Goal: Task Accomplishment & Management: Complete application form

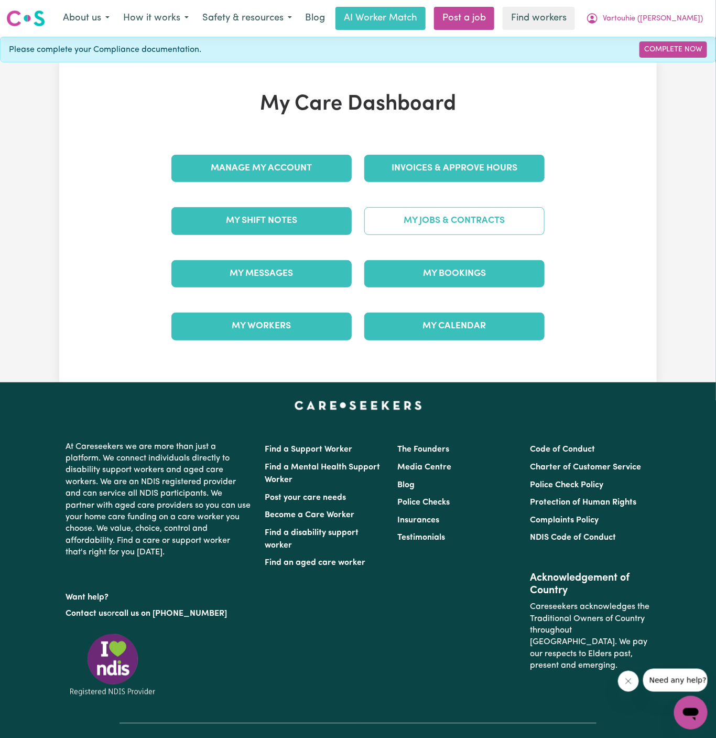
click at [465, 220] on link "My Jobs & Contracts" at bounding box center [454, 220] width 180 height 27
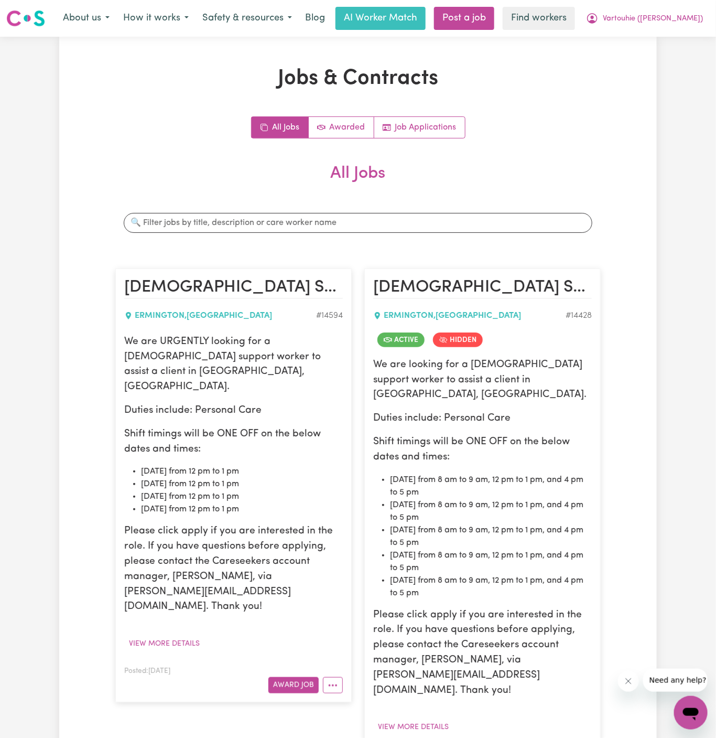
scroll to position [146, 0]
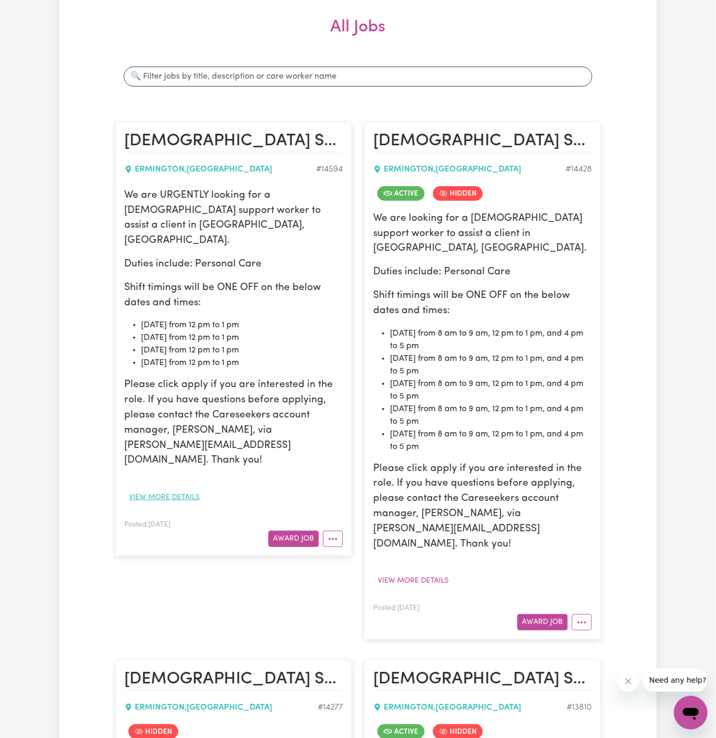
click at [168, 489] on button "View more details" at bounding box center [164, 497] width 80 height 16
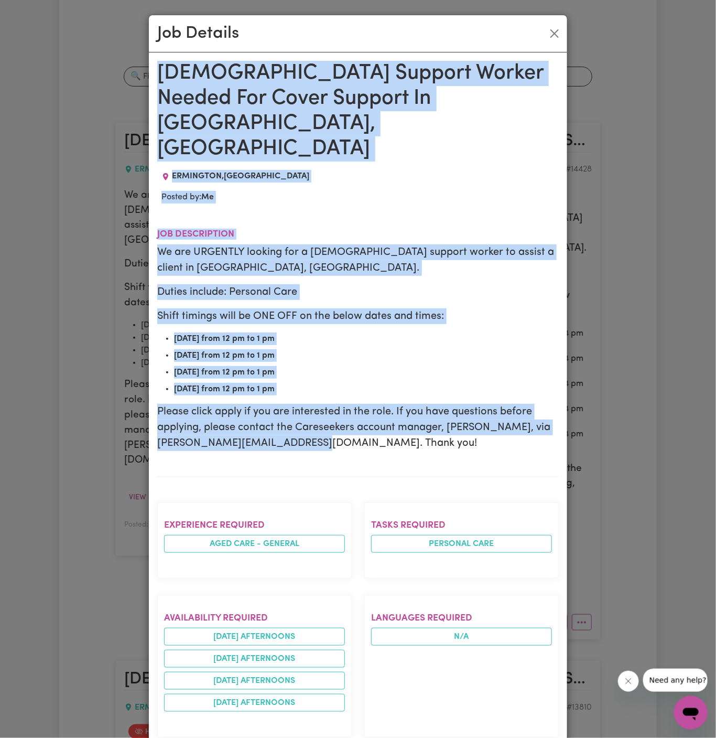
drag, startPoint x: 159, startPoint y: 66, endPoint x: 300, endPoint y: 737, distance: 685.9
click at [300, 737] on div "Female Support Worker Needed For Cover Support In Ermington, NSW ERMINGTON , Ne…" at bounding box center [358, 629] width 402 height 1137
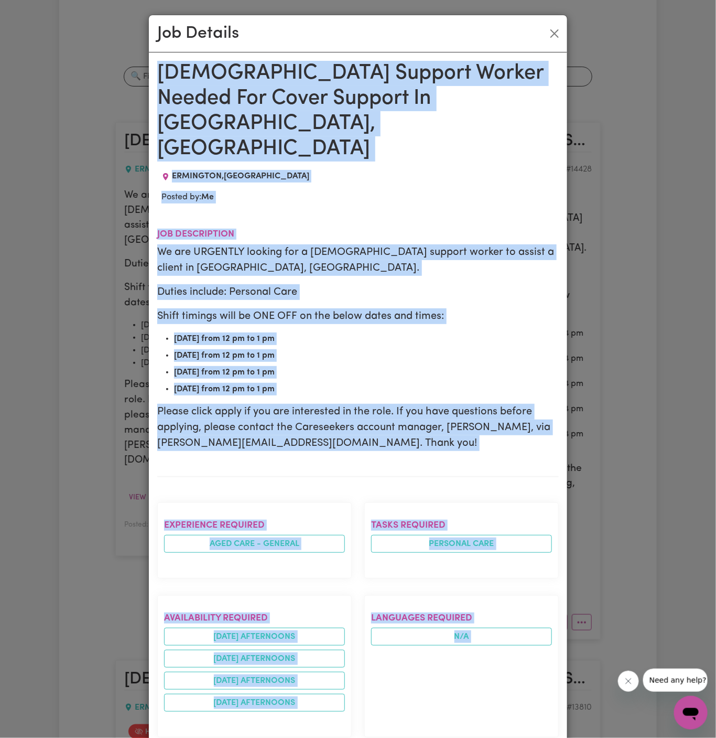
scroll to position [373, 0]
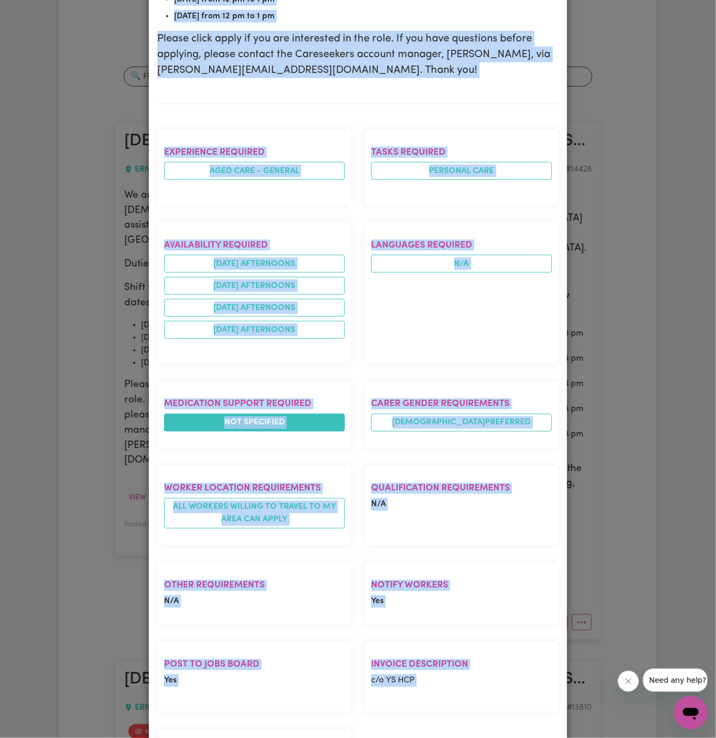
copy div "Female Support Worker Needed For Cover Support In Ermington, NSW ERMINGTON , Ne…"
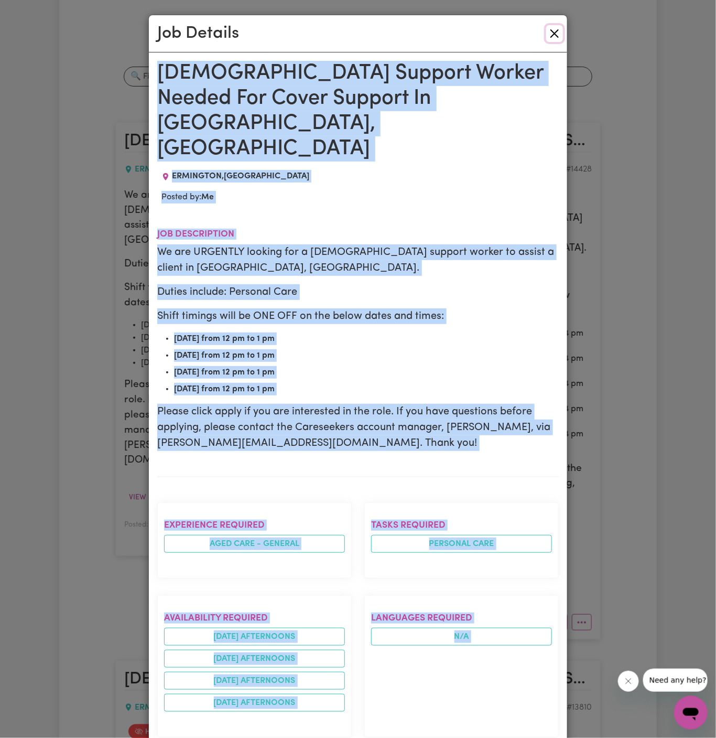
click at [556, 39] on button "Close" at bounding box center [554, 33] width 17 height 17
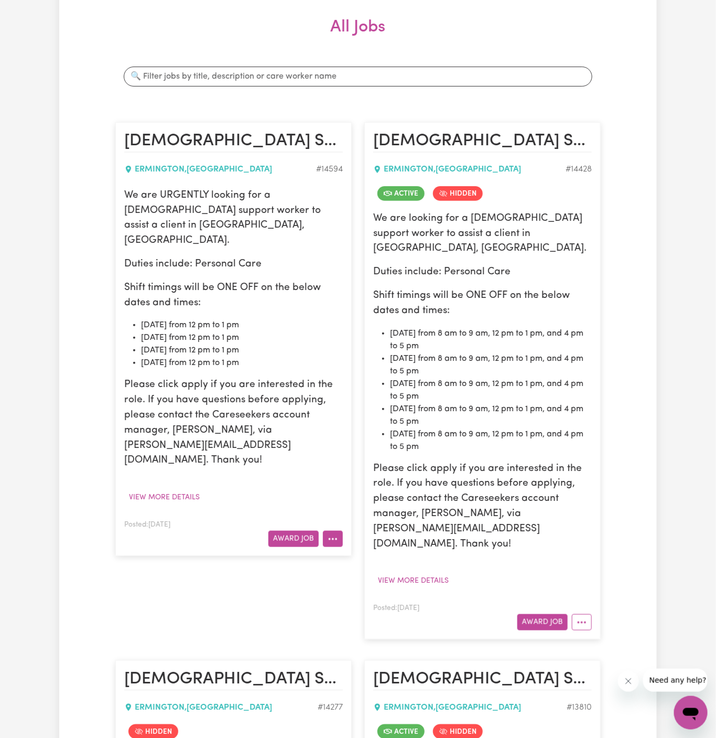
click at [338, 531] on button "More options" at bounding box center [333, 539] width 20 height 16
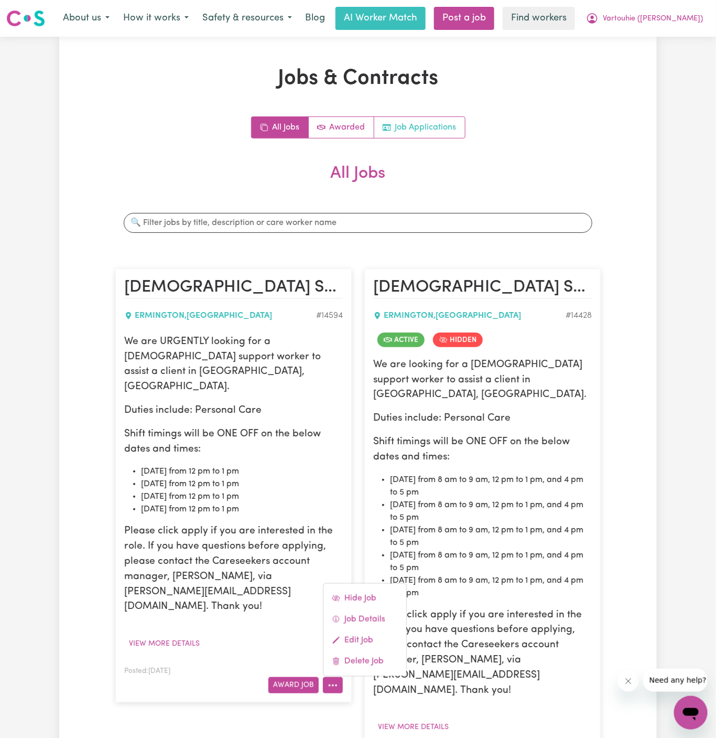
click at [425, 128] on link "Job Applications" at bounding box center [419, 127] width 91 height 21
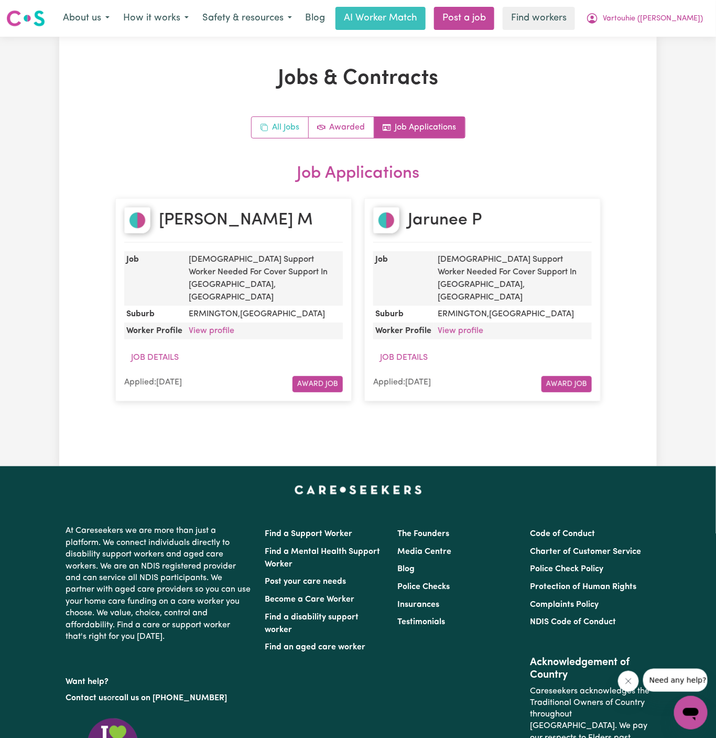
click at [288, 127] on link "All Jobs" at bounding box center [280, 127] width 57 height 21
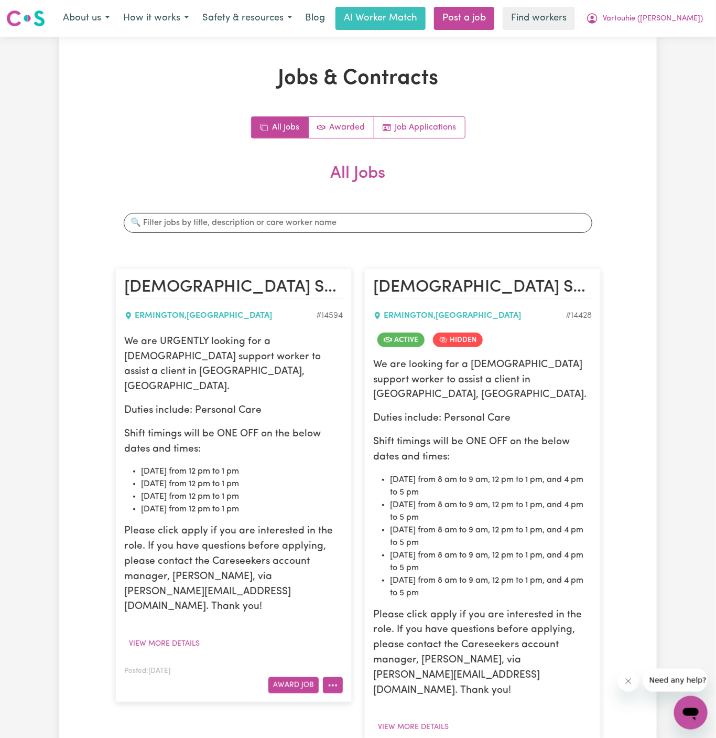
click at [334, 677] on button "More options" at bounding box center [333, 685] width 20 height 16
click at [371, 588] on link "Hide Job" at bounding box center [365, 598] width 83 height 21
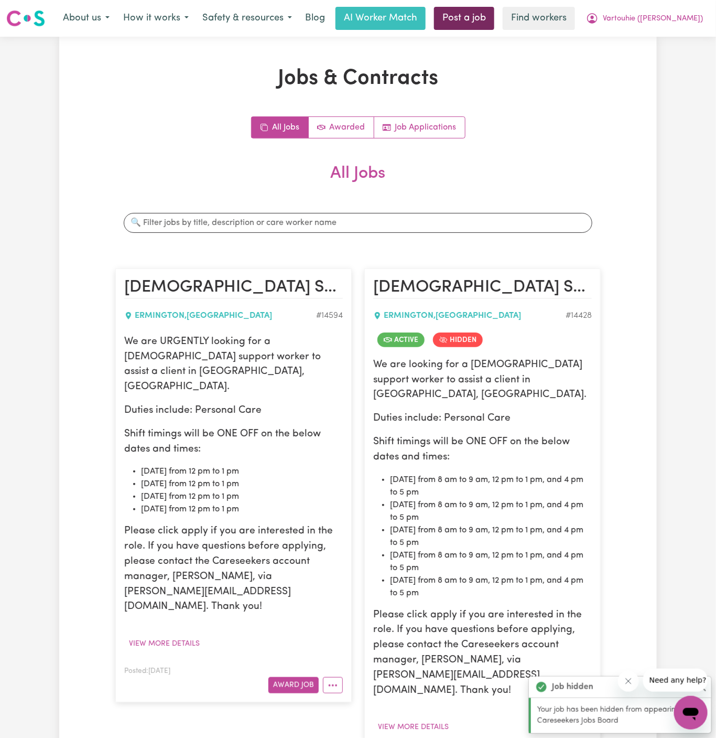
click at [494, 17] on link "Post a job" at bounding box center [464, 18] width 60 height 23
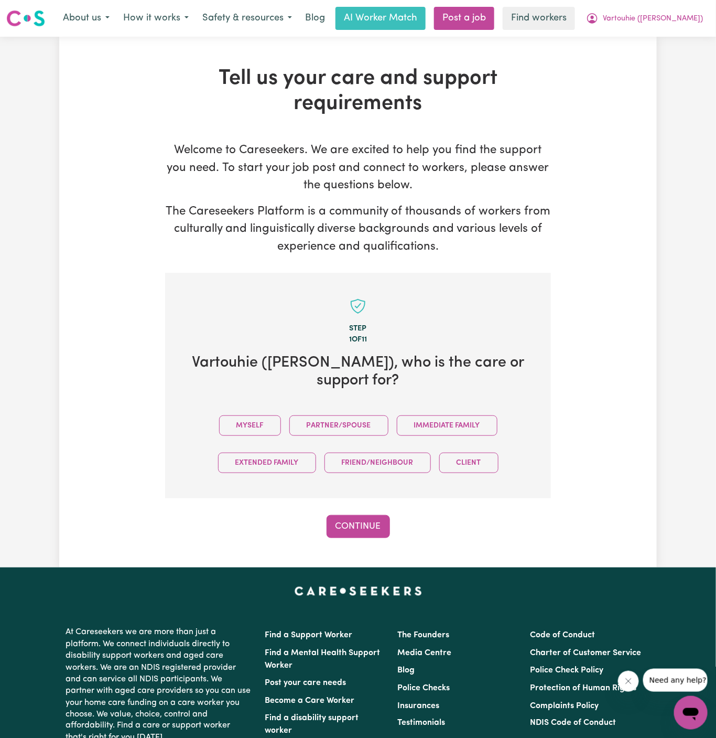
click at [259, 420] on div "Myself Partner/Spouse Immediate Family Extended Family Friend/Neighbour Client" at bounding box center [358, 444] width 352 height 74
click at [266, 415] on button "Myself" at bounding box center [250, 425] width 62 height 20
click at [367, 515] on button "Continue" at bounding box center [358, 526] width 63 height 23
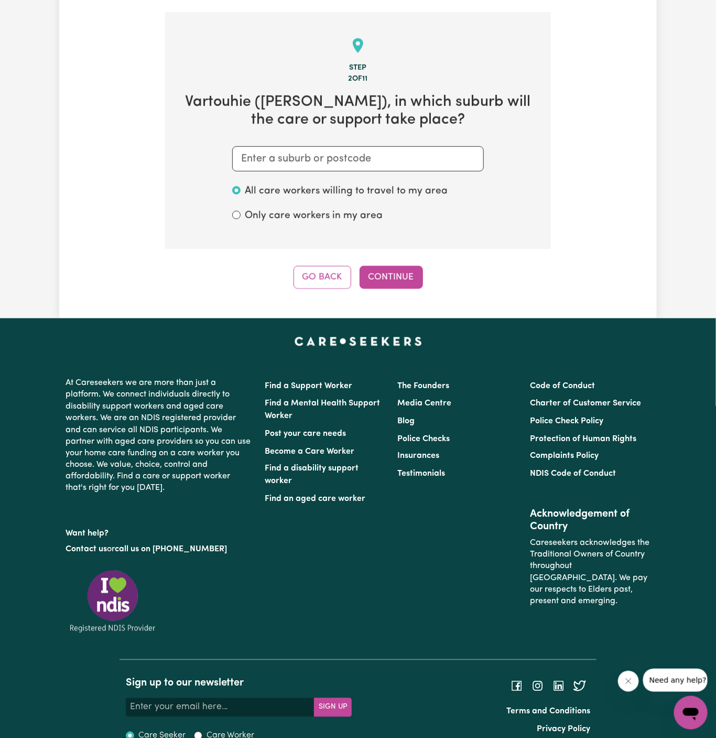
scroll to position [272, 0]
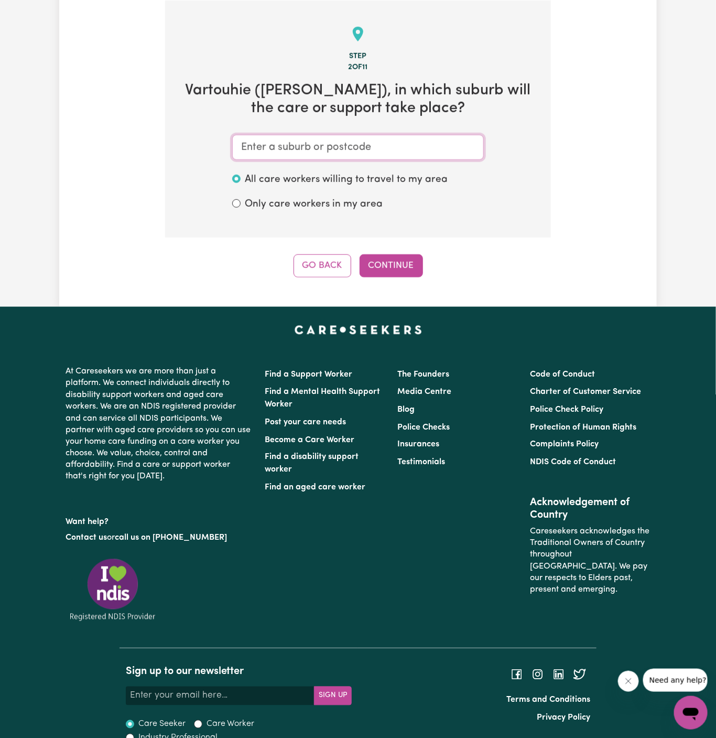
click at [346, 149] on input "text" at bounding box center [358, 147] width 252 height 25
click at [309, 149] on input "text" at bounding box center [358, 147] width 252 height 25
paste input "Ermington"
type input "Ermington"
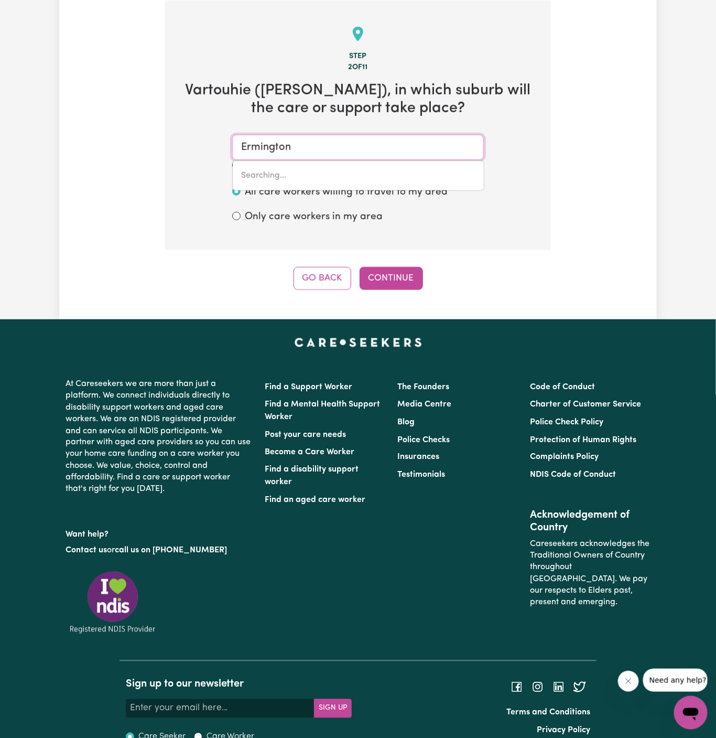
type input "Ermington, New South Wales, 2115"
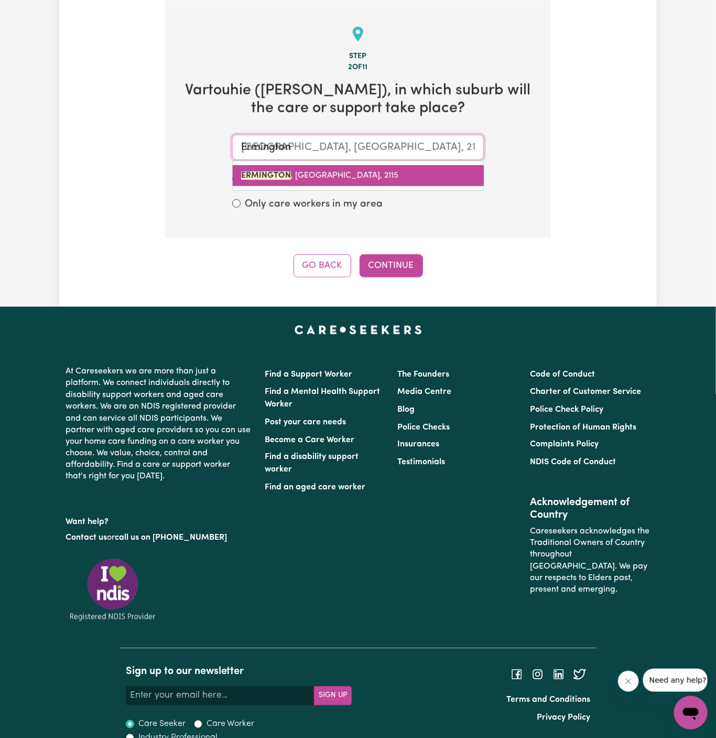
click at [327, 172] on span "ERMINGTON , New South Wales, 2115" at bounding box center [319, 175] width 157 height 8
type input "ERMINGTON, New South Wales, 2115"
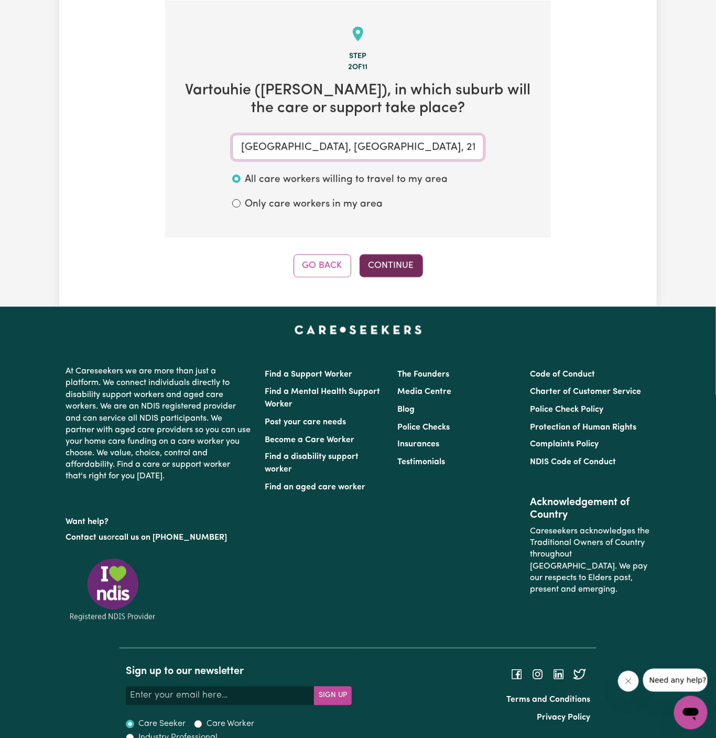
type input "ERMINGTON, New South Wales, 2115"
click at [397, 254] on button "Continue" at bounding box center [391, 265] width 63 height 23
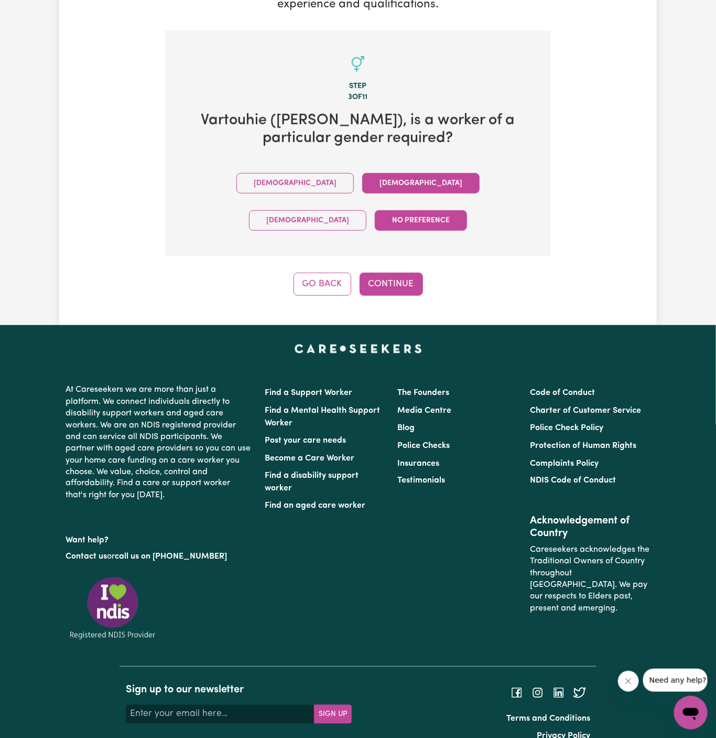
click at [362, 187] on button "Female" at bounding box center [420, 183] width 117 height 20
click at [399, 273] on button "Continue" at bounding box center [391, 284] width 63 height 23
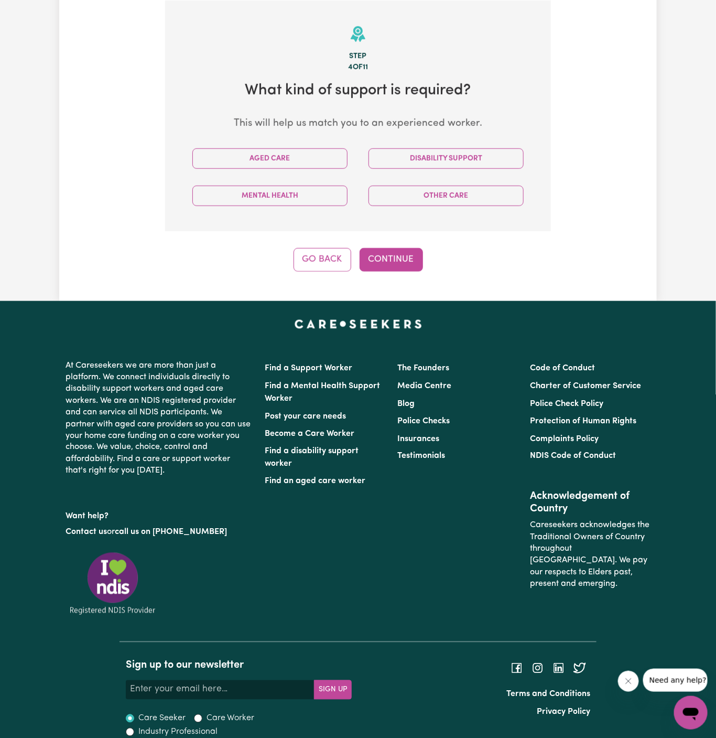
scroll to position [272, 0]
click at [296, 158] on button "Aged Care" at bounding box center [269, 158] width 155 height 20
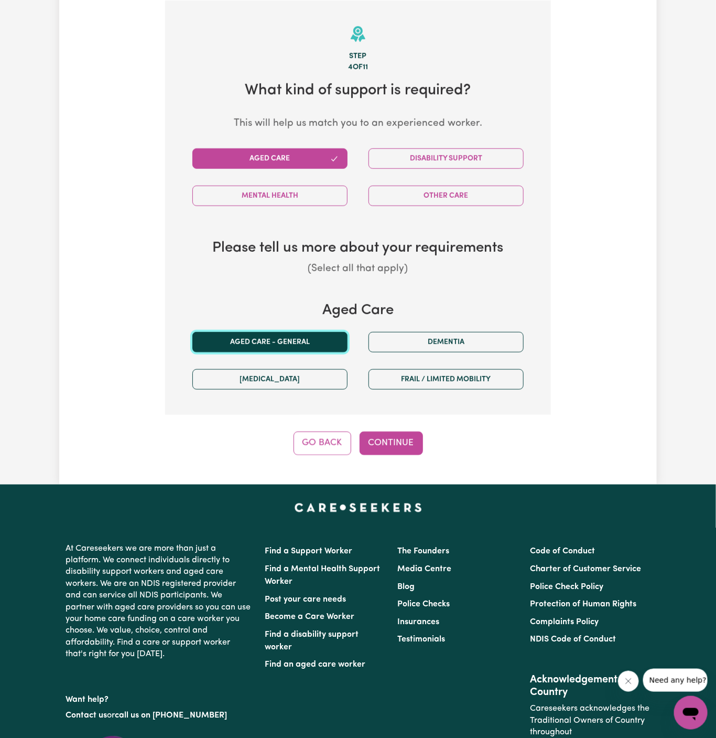
click at [263, 338] on button "Aged care - General" at bounding box center [269, 342] width 155 height 20
click at [388, 440] on button "Continue" at bounding box center [391, 443] width 63 height 23
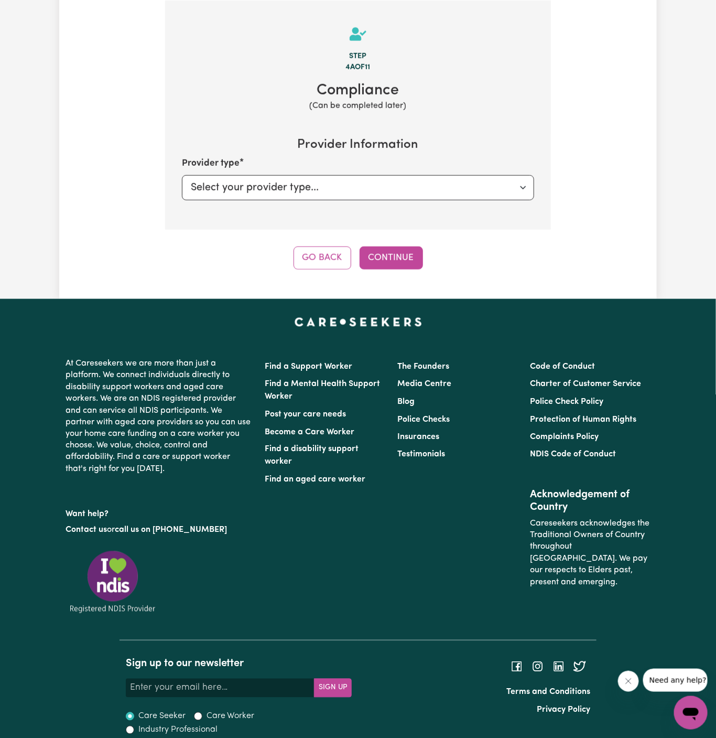
click at [396, 271] on div "Tell us your care and support requirements Welcome to Careseekers. We are excit…" at bounding box center [358, 32] width 598 height 534
click at [402, 259] on button "Continue" at bounding box center [391, 257] width 63 height 23
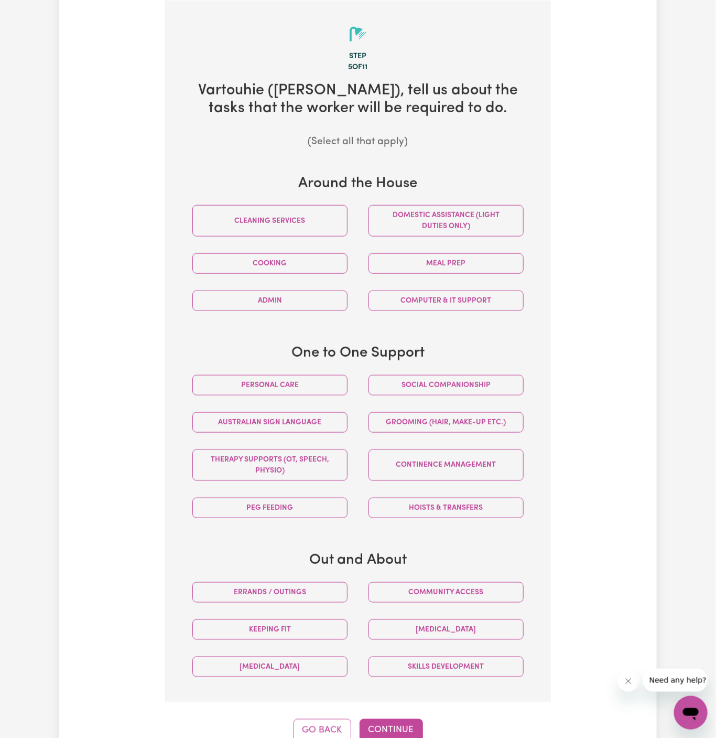
click at [708, 349] on div "Tell us your care and support requirements Welcome to Careseekers. We are excit…" at bounding box center [358, 268] width 716 height 1007
click at [303, 384] on button "Personal care" at bounding box center [269, 385] width 155 height 20
click at [395, 722] on button "Continue" at bounding box center [391, 730] width 63 height 23
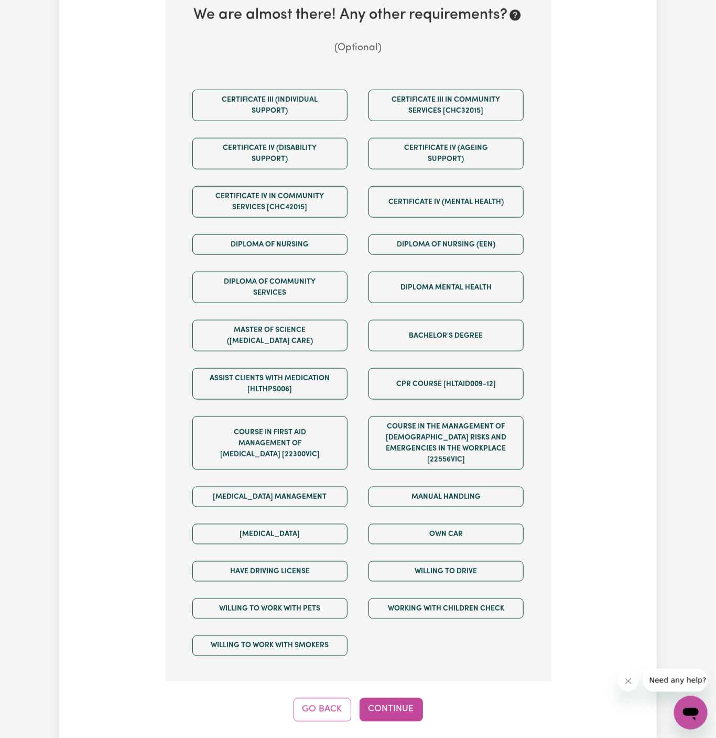
scroll to position [398, 0]
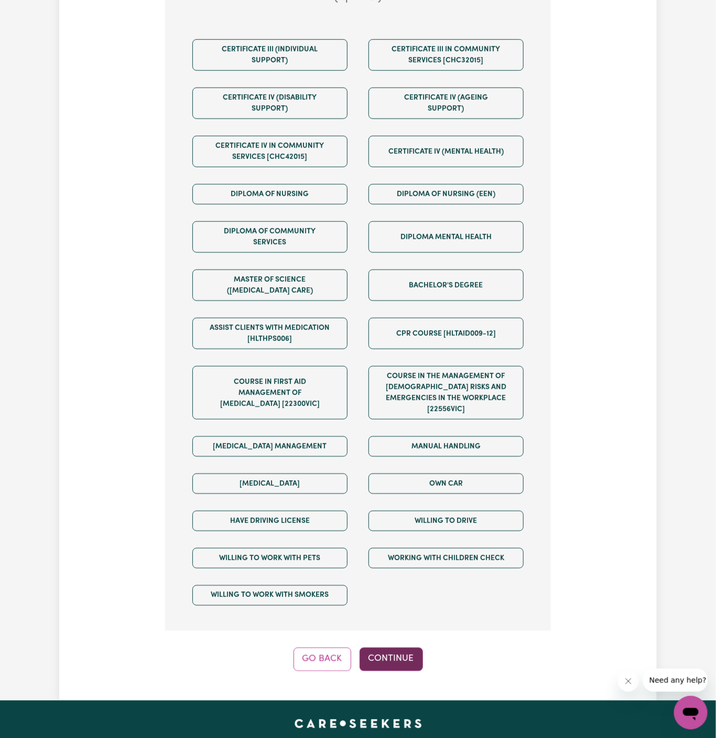
click at [398, 648] on button "Continue" at bounding box center [391, 659] width 63 height 23
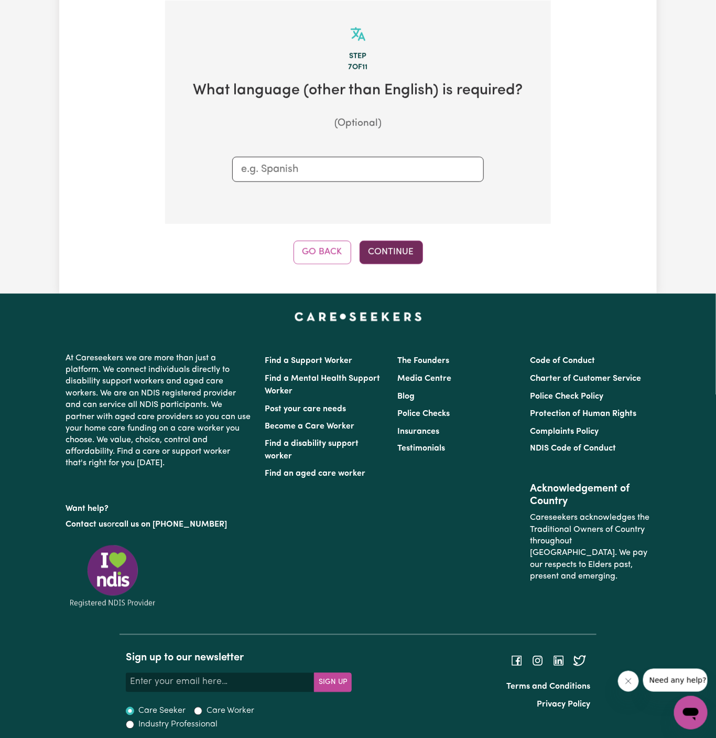
click at [381, 257] on button "Continue" at bounding box center [391, 252] width 63 height 23
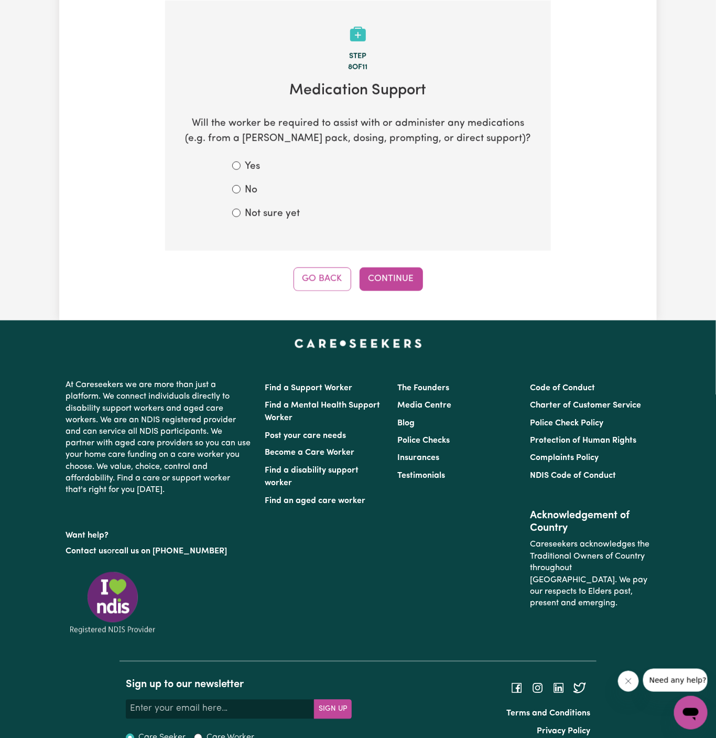
click at [264, 209] on label "Not sure yet" at bounding box center [272, 214] width 55 height 15
click at [241, 209] on input "Not sure yet" at bounding box center [236, 213] width 8 height 8
radio input "true"
click at [383, 282] on button "Continue" at bounding box center [391, 278] width 63 height 23
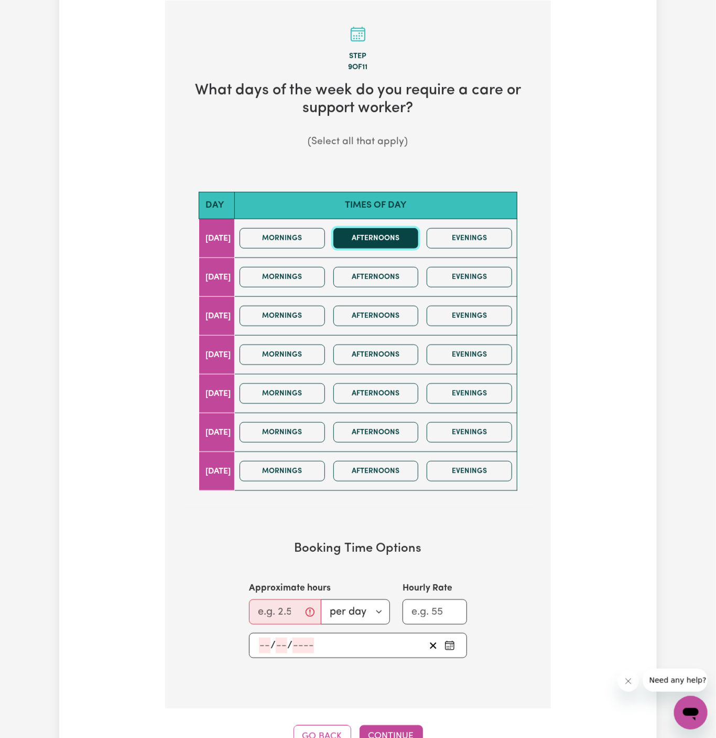
click at [391, 237] on button "Afternoons" at bounding box center [376, 238] width 85 height 20
click at [391, 280] on button "Afternoons" at bounding box center [376, 277] width 85 height 20
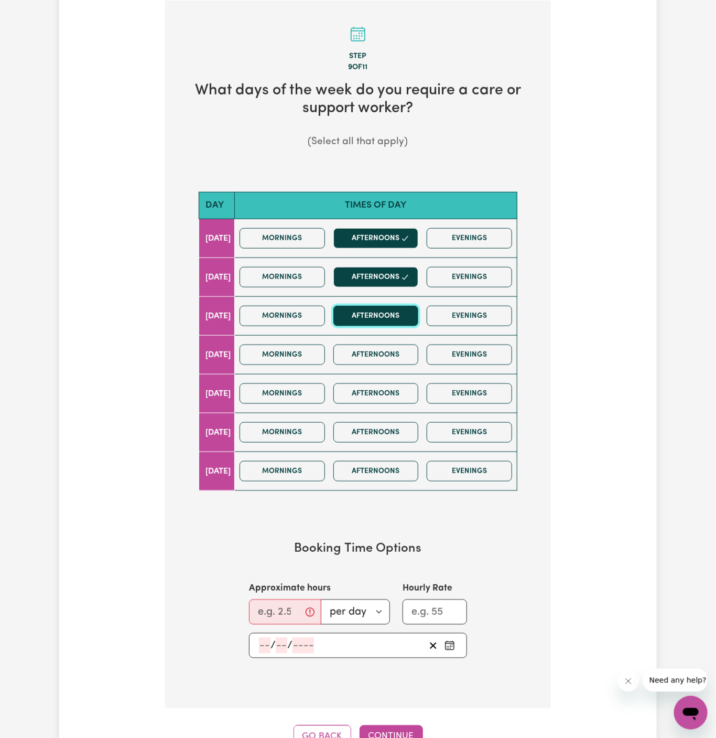
click at [392, 318] on button "Afternoons" at bounding box center [376, 316] width 85 height 20
click at [392, 348] on button "Afternoons" at bounding box center [376, 355] width 85 height 20
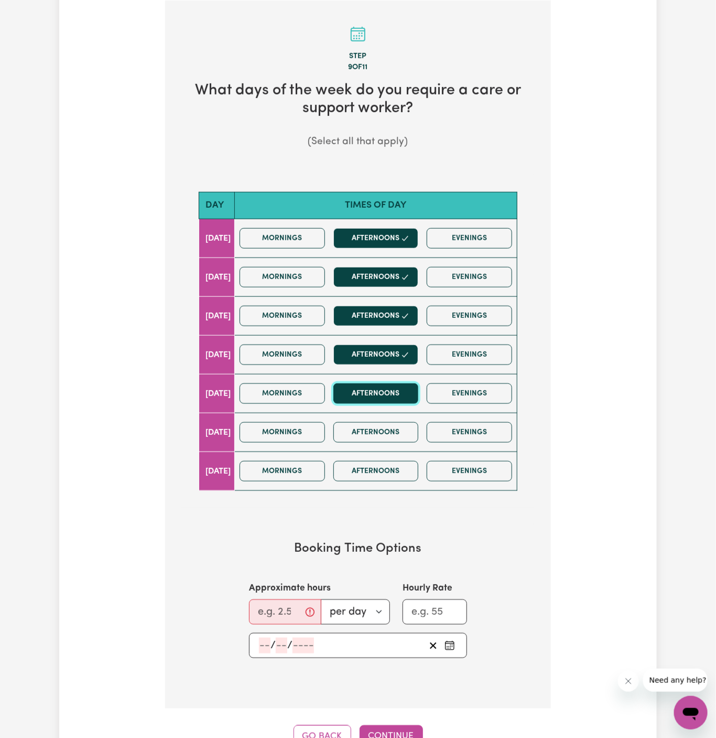
click at [392, 386] on button "Afternoons" at bounding box center [376, 393] width 85 height 20
click at [277, 592] on div "Approximate hours per day per week" at bounding box center [319, 603] width 141 height 43
click at [272, 606] on input "Approximate hours" at bounding box center [285, 611] width 72 height 25
type input "1"
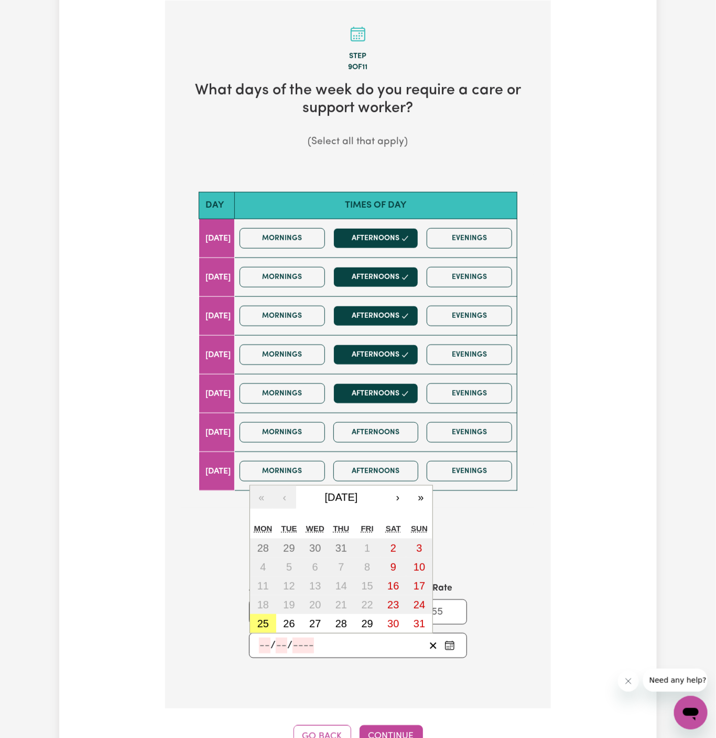
click at [264, 641] on input "number" at bounding box center [265, 646] width 12 height 16
click at [367, 620] on abbr "29" at bounding box center [368, 624] width 12 height 12
type input "2025-08-29"
type input "29"
type input "8"
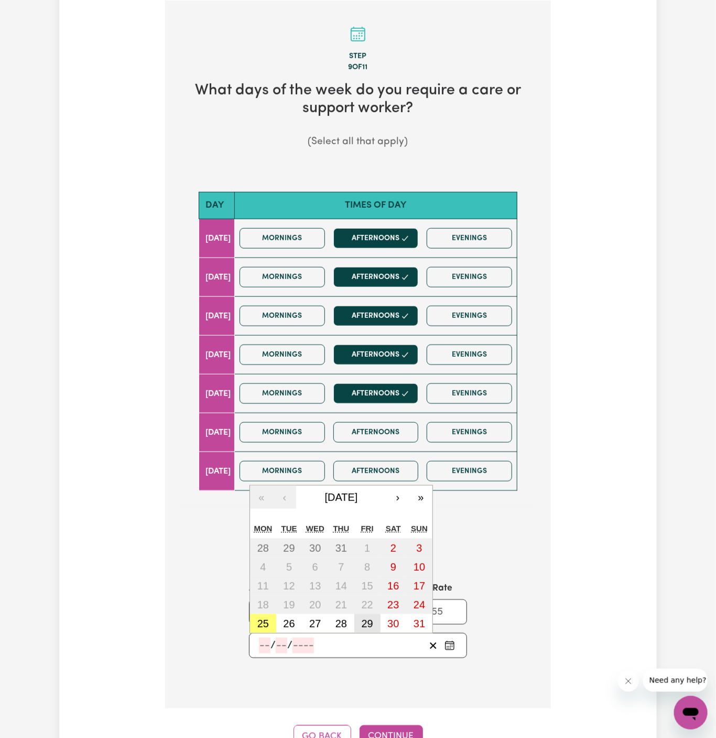
type input "2025"
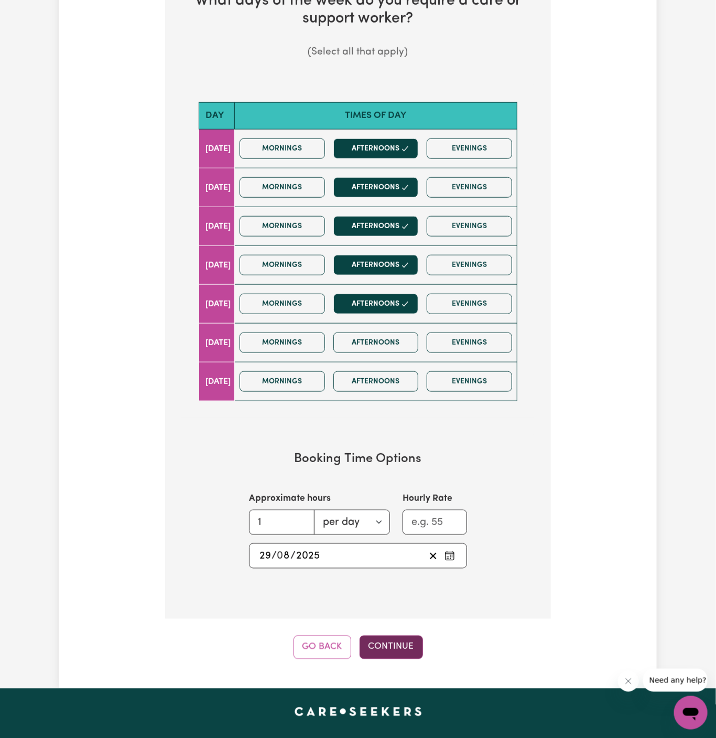
click at [392, 653] on button "Continue" at bounding box center [391, 647] width 63 height 23
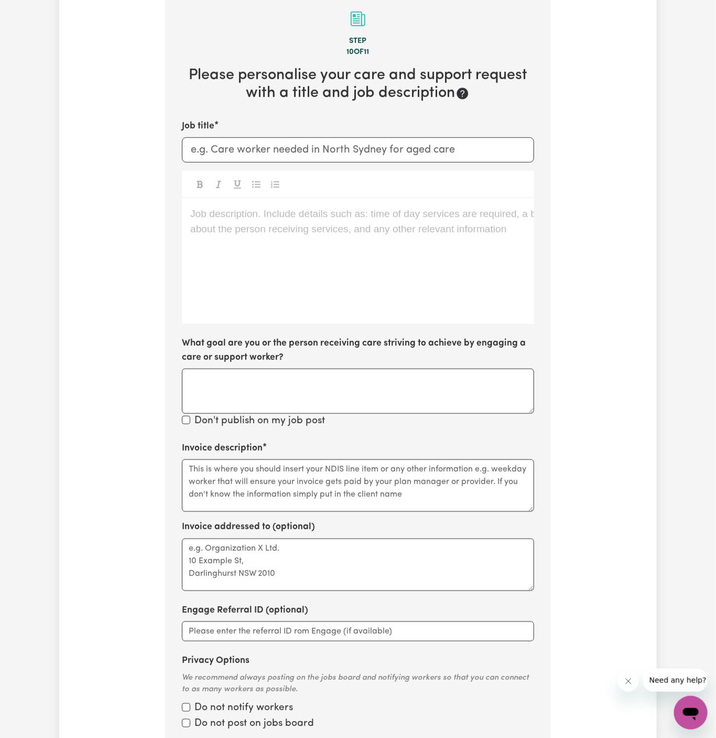
scroll to position [272, 0]
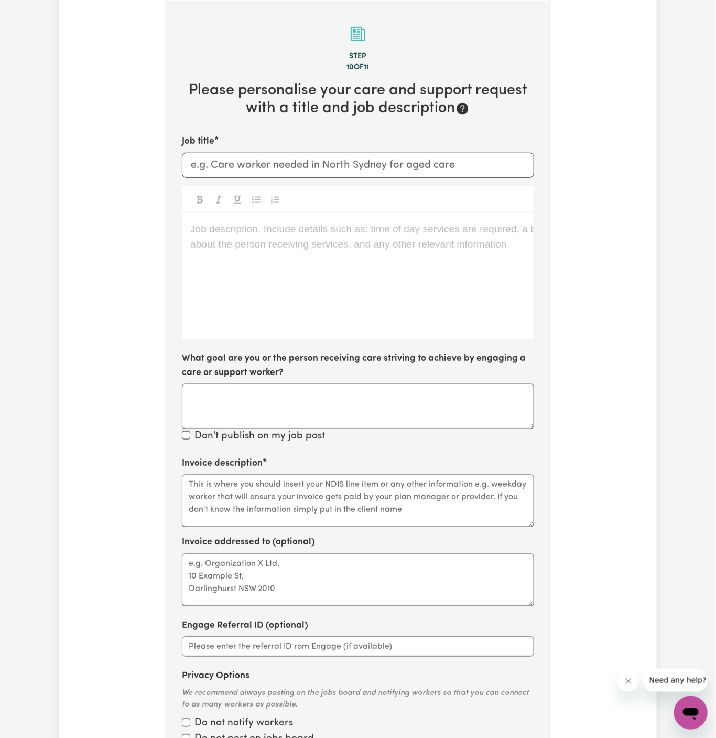
click at [331, 276] on div "Job description. Include details such as: time of day services are required, a …" at bounding box center [358, 276] width 352 height 126
click at [273, 256] on div "Job description. Include details such as: time of day services are required, a …" at bounding box center [358, 276] width 352 height 126
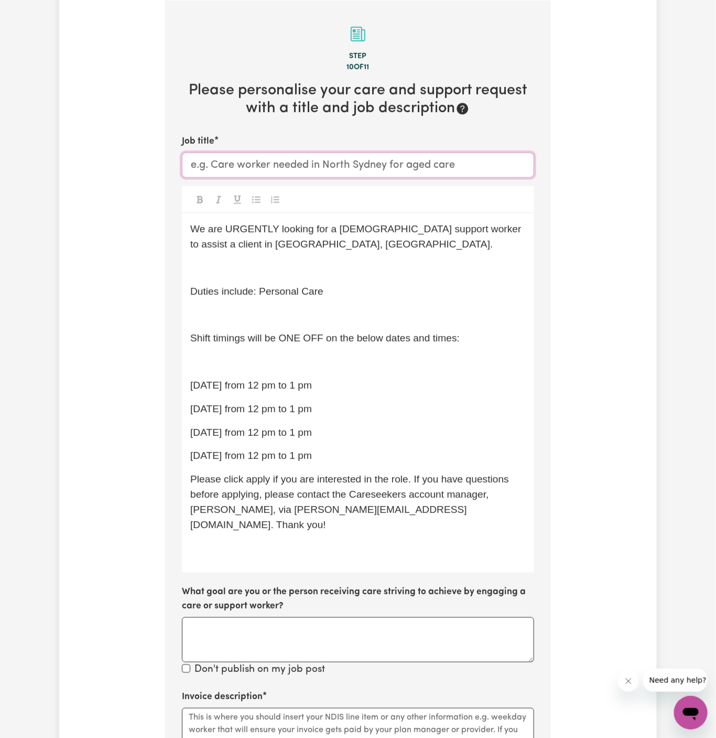
click at [371, 154] on input "Job title" at bounding box center [358, 165] width 352 height 25
paste input "Female Support Worker Needed For Cover Support In Ermington, NSW"
drag, startPoint x: 432, startPoint y: 165, endPoint x: 359, endPoint y: 165, distance: 73.4
click at [359, 165] on input "Female Support Worker Needed For Cover Support In Ermington, NSW" at bounding box center [358, 165] width 352 height 25
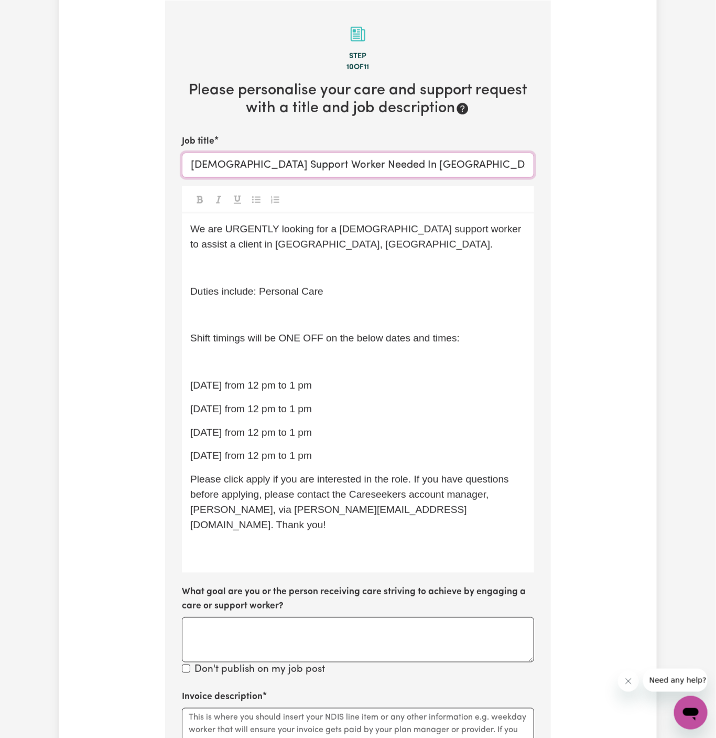
type input "Female Support Worker Needed In Ermington, NSW"
click at [345, 254] on div "We are URGENTLY looking for a female support worker to assist a client in Ermin…" at bounding box center [358, 392] width 352 height 359
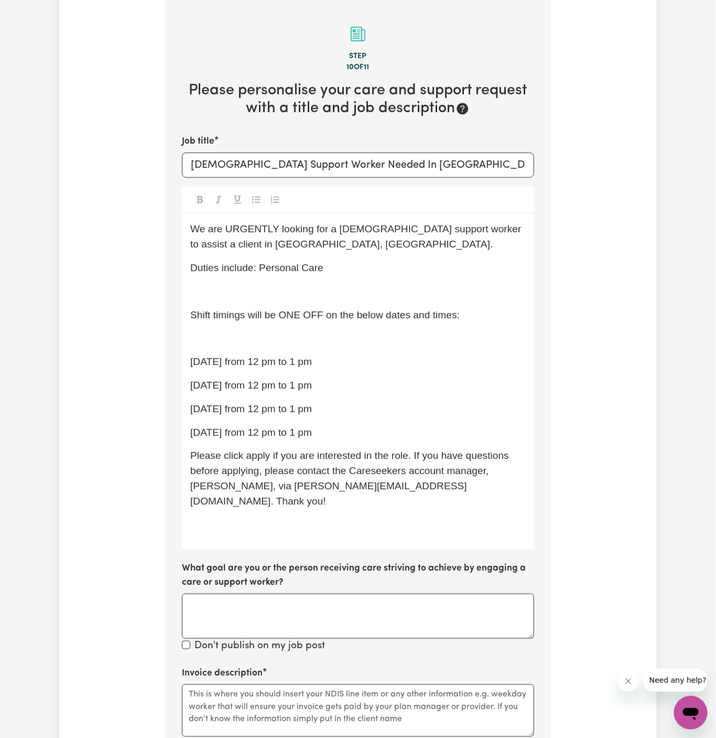
click at [319, 291] on p "﻿" at bounding box center [358, 291] width 336 height 15
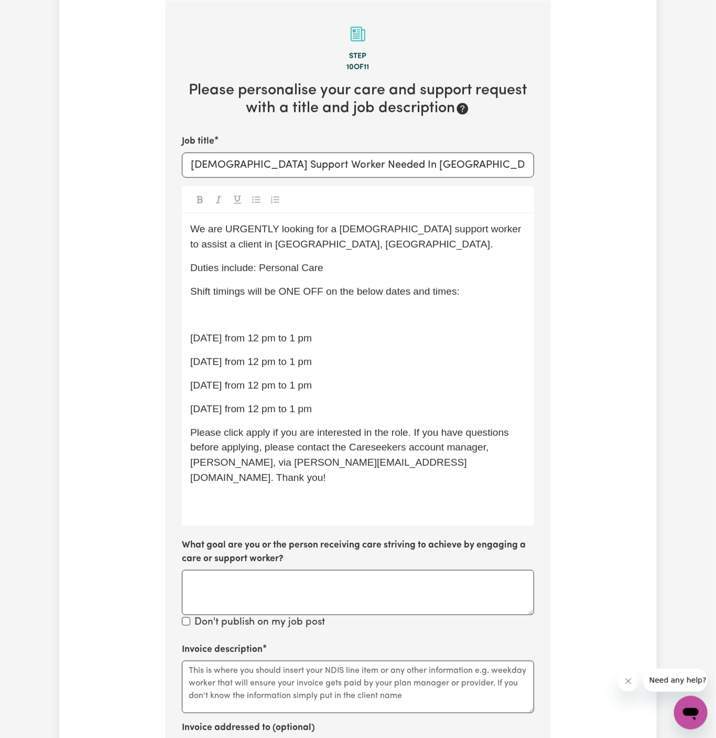
click at [350, 348] on div "We are URGENTLY looking for a female support worker to assist a client in Ermin…" at bounding box center [358, 369] width 352 height 312
click at [312, 406] on span "04/07 Friday from 12 pm to 1 pm" at bounding box center [251, 408] width 122 height 11
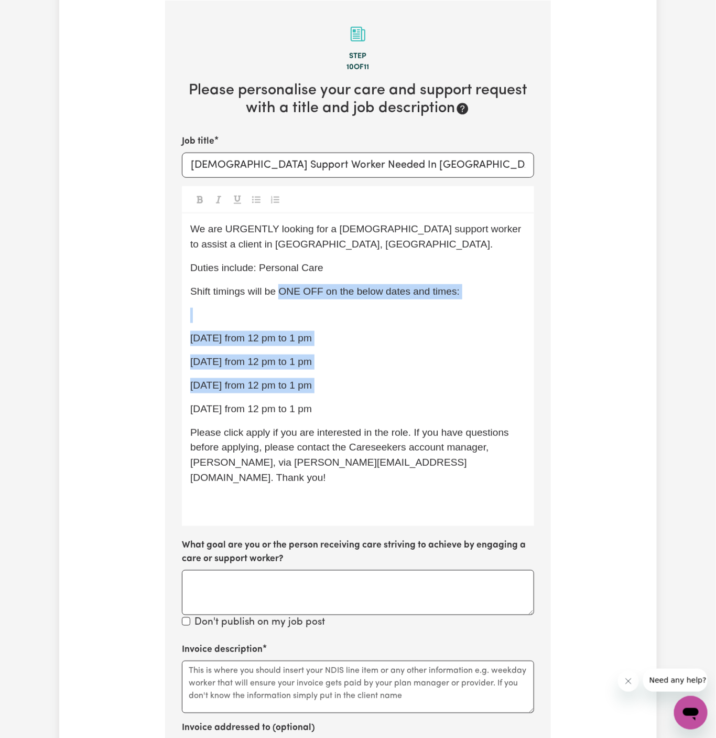
drag, startPoint x: 359, startPoint y: 401, endPoint x: 282, endPoint y: 296, distance: 130.5
click at [282, 296] on div "We are URGENTLY looking for a female support worker to assist a client in Ermin…" at bounding box center [358, 369] width 352 height 312
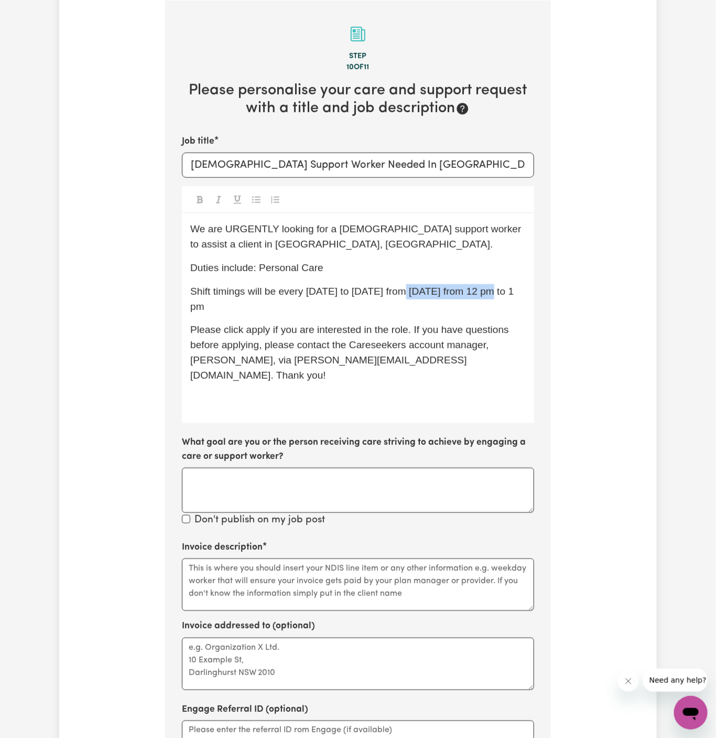
drag, startPoint x: 406, startPoint y: 288, endPoint x: 485, endPoint y: 293, distance: 79.3
click at [485, 293] on span "Shift timings will be every Monday to Friday from 04/07 Friday from 12 pm to 1 …" at bounding box center [353, 299] width 327 height 26
click at [256, 331] on span "Please click apply if you are interested in the role. If you have questions bef…" at bounding box center [350, 352] width 321 height 56
click at [288, 392] on p "﻿" at bounding box center [358, 399] width 336 height 15
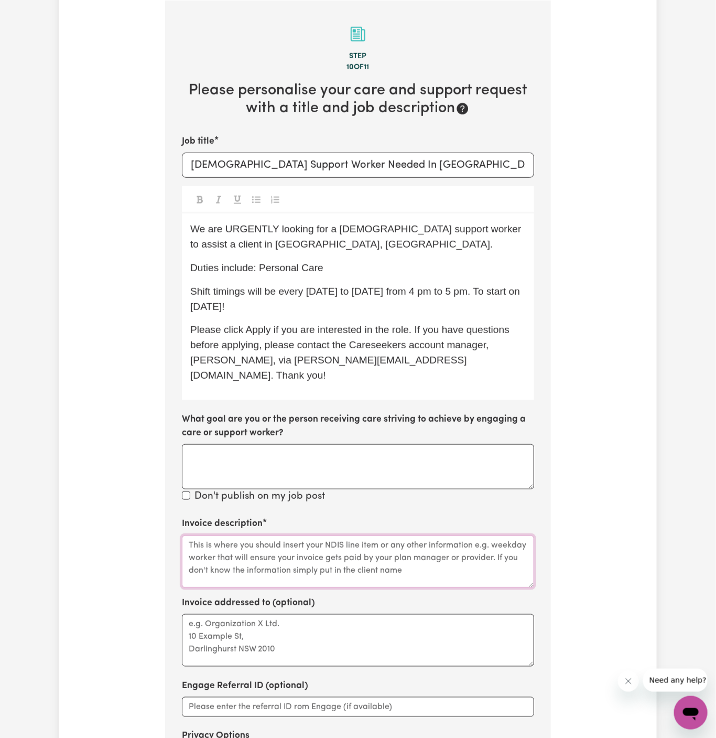
click at [242, 535] on textarea "Invoice description" at bounding box center [358, 561] width 352 height 52
paste textarea "c/o YS HCP"
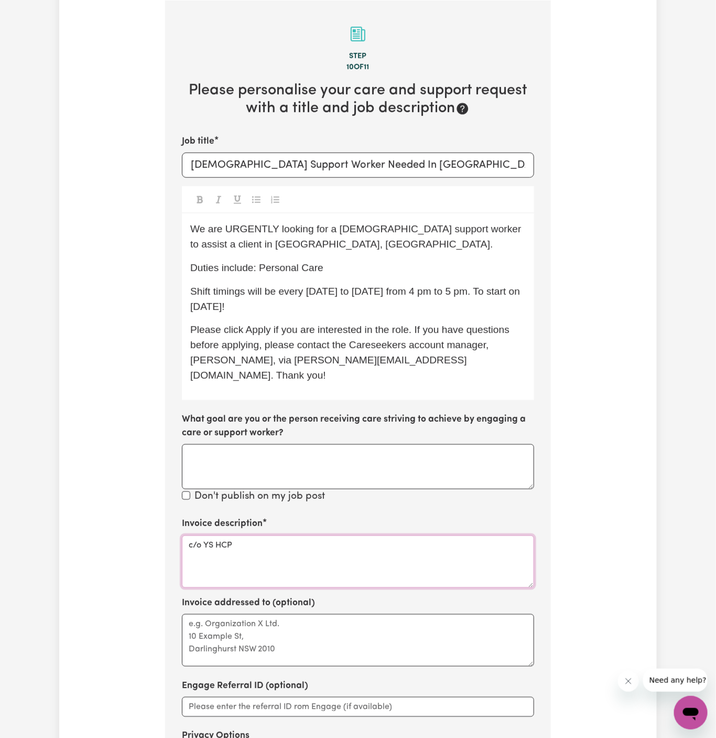
type textarea "c/o YS HCP"
click at [235, 640] on textarea "Invoice addressed to (optional)" at bounding box center [358, 640] width 352 height 52
paste textarea "c/o YS HCP"
type textarea "c/o YS HCP"
click at [301, 302] on p "Shift timings will be every Monday to Friday from 4 pm to 5 pm. To start on 29/…" at bounding box center [358, 299] width 336 height 30
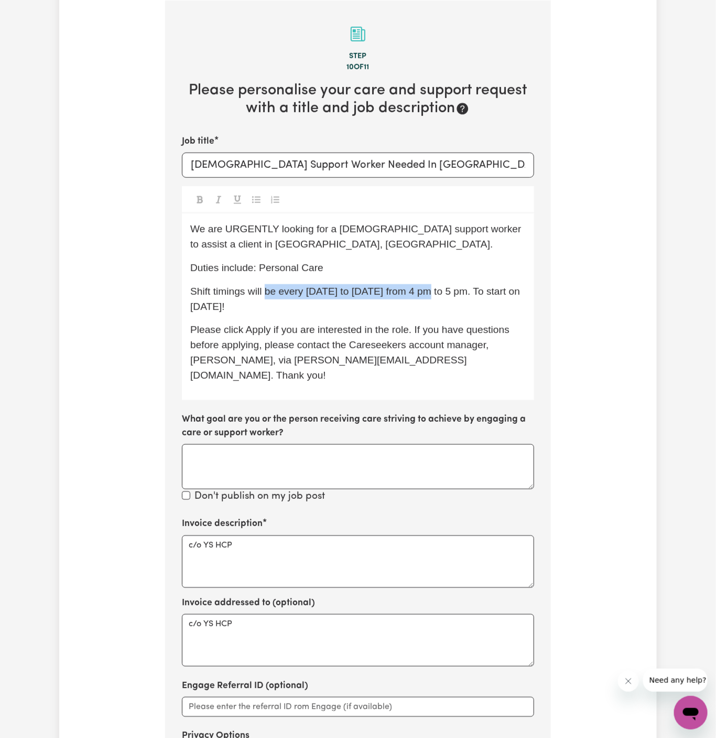
drag, startPoint x: 267, startPoint y: 294, endPoint x: 430, endPoint y: 294, distance: 162.6
click at [430, 294] on span "Shift timings will be every Monday to Friday from 4 pm to 5 pm. To start on 29/…" at bounding box center [356, 299] width 332 height 26
click at [445, 313] on p "Shift timings will be every Monday to Friday from 4 pm to 5 pm. To start on 29/…" at bounding box center [358, 299] width 336 height 30
click at [488, 307] on p "Shift timings will be every Monday to Friday from 4 pm to 5 pm. To start on 29/…" at bounding box center [358, 299] width 336 height 30
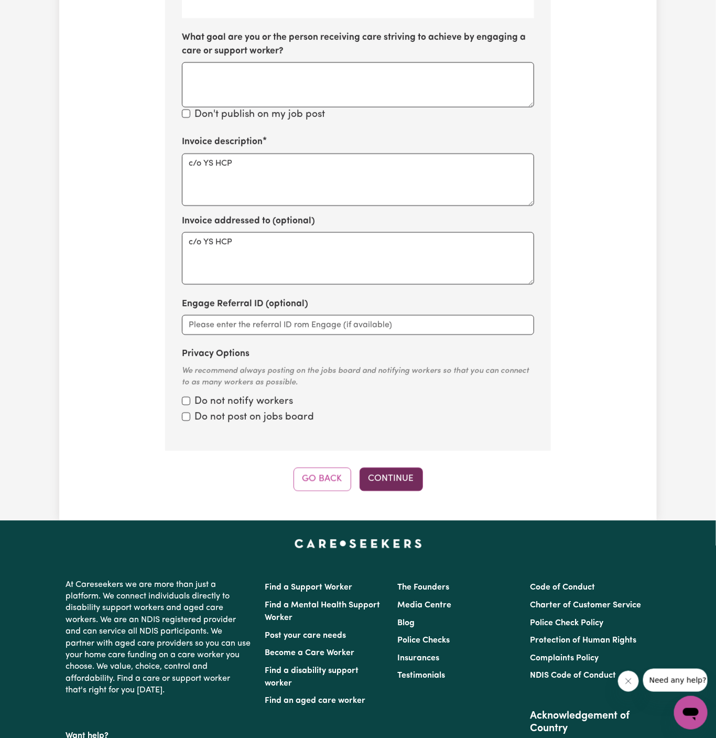
click at [411, 468] on button "Continue" at bounding box center [391, 479] width 63 height 23
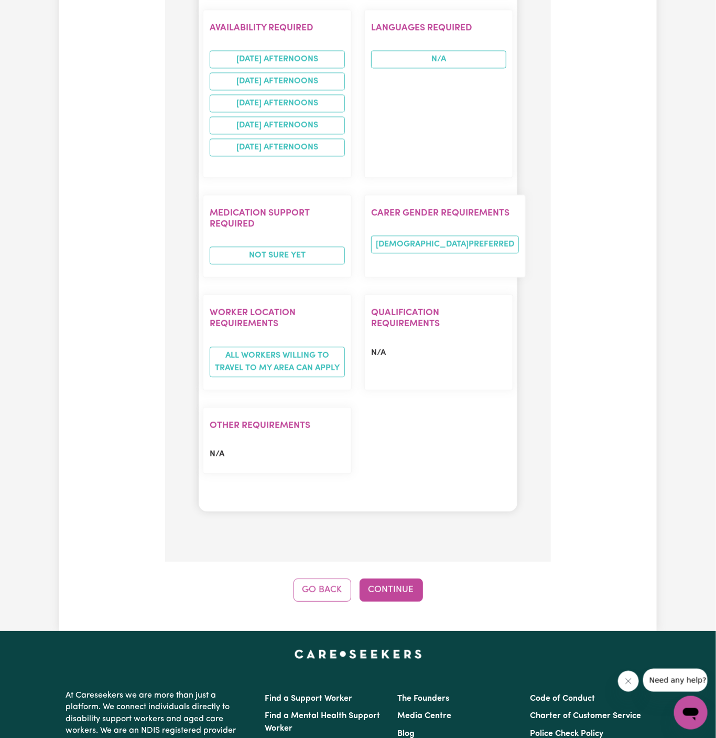
scroll to position [1241, 0]
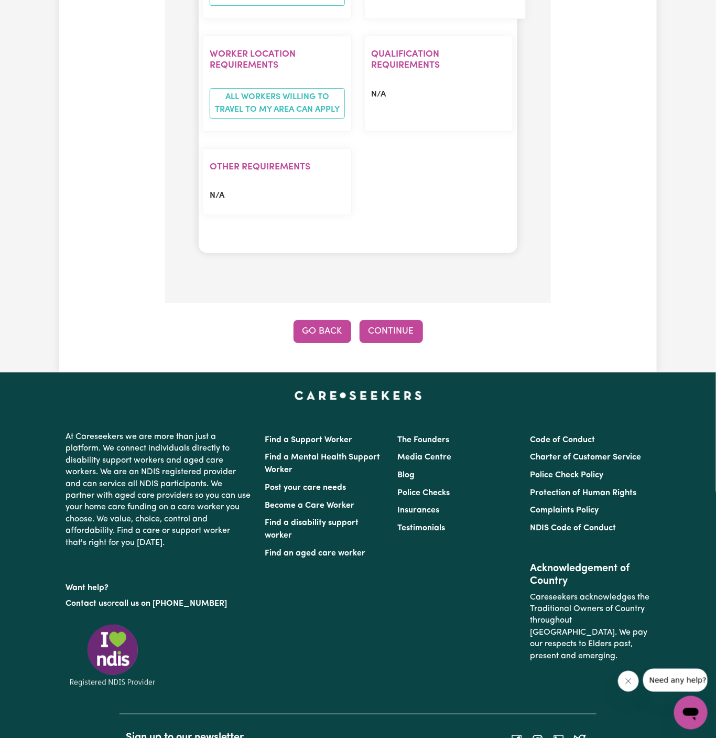
click at [318, 320] on button "Go Back" at bounding box center [323, 331] width 58 height 23
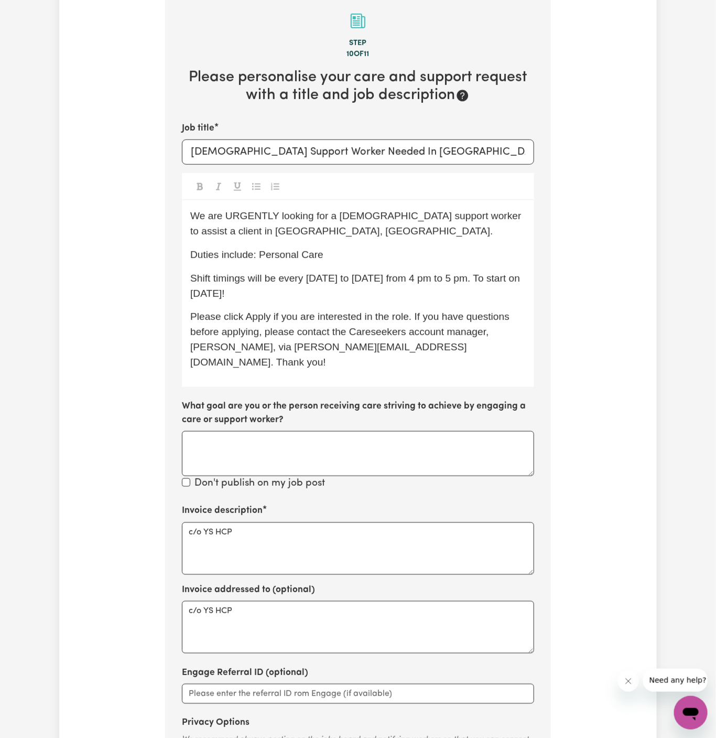
scroll to position [272, 0]
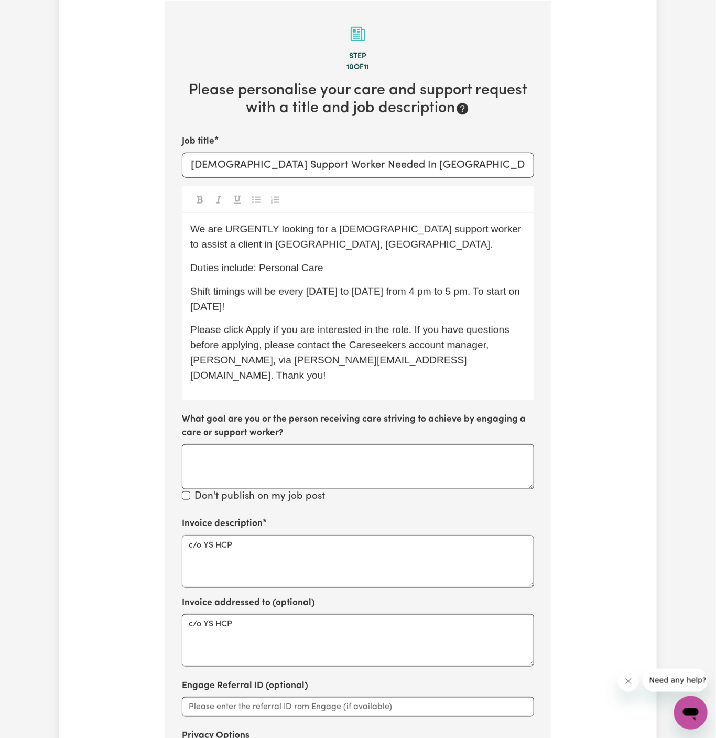
click at [360, 264] on p "Duties include: Personal Care" at bounding box center [358, 268] width 336 height 15
click at [217, 311] on span "Shift timings will be every Monday to Friday from 4 pm to 5 pm. To start on 29/…" at bounding box center [356, 299] width 332 height 26
click at [234, 306] on span "Shift timings will be every Monday to Friday from 4 pm to 5 pm. To start on 29/…" at bounding box center [356, 299] width 332 height 26
click at [426, 288] on span "Shift timings will be every Monday to Friday from 4 pm to 5 pm. To start on 29/…" at bounding box center [356, 299] width 332 height 26
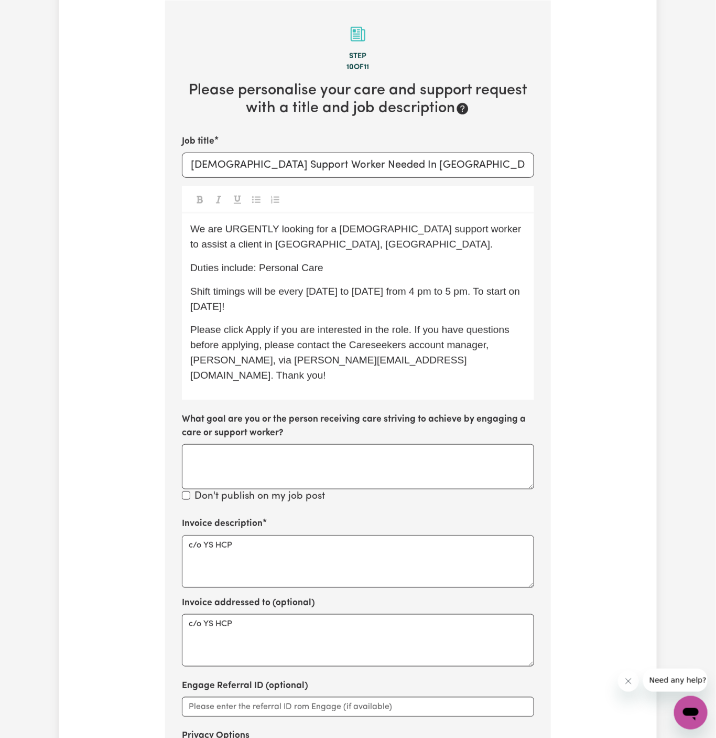
click at [379, 244] on p "We are URGENTLY looking for a female support worker to assist a client in Ermin…" at bounding box center [358, 237] width 336 height 30
click at [310, 308] on p "Shift timings will be every Monday to Friday from 4 pm to 5 pm. To start on 29/…" at bounding box center [358, 299] width 336 height 30
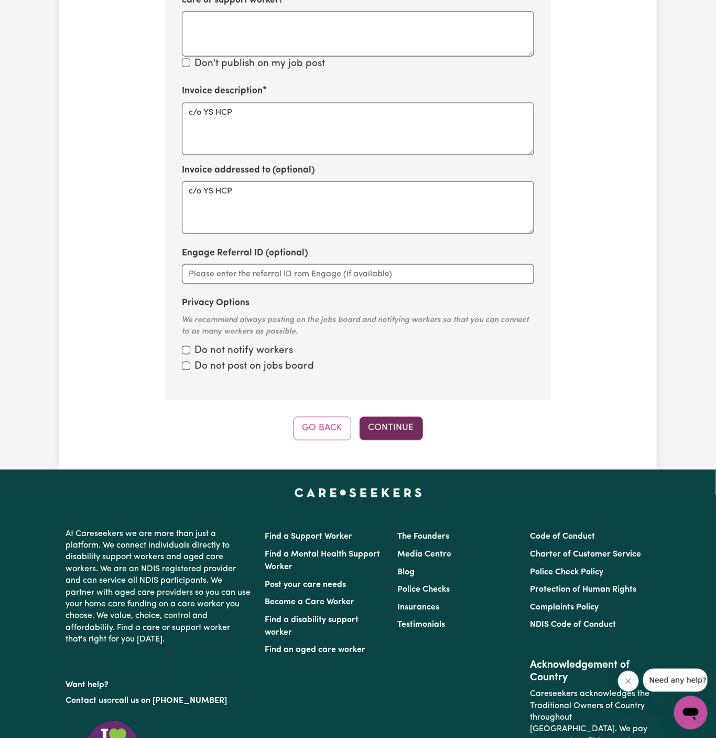
click at [402, 417] on button "Continue" at bounding box center [391, 428] width 63 height 23
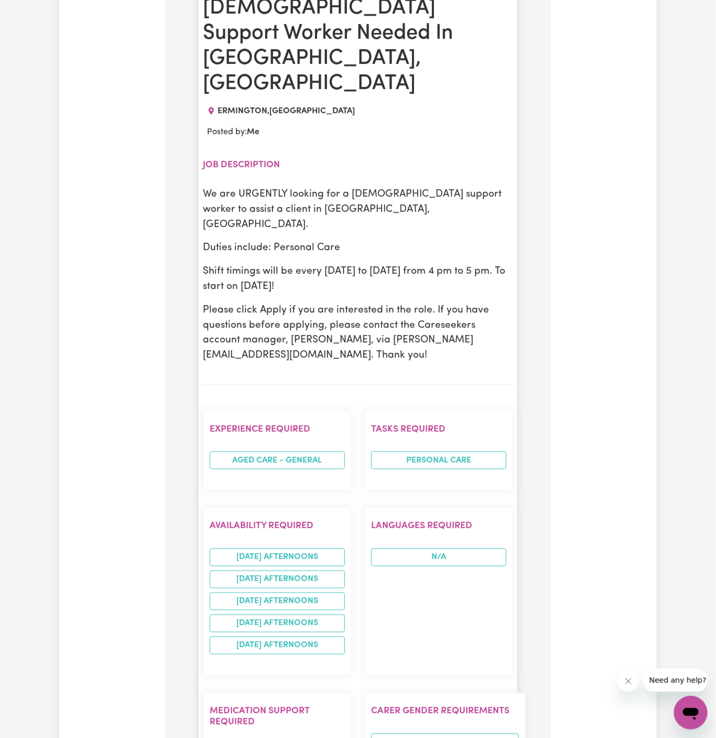
scroll to position [481, 0]
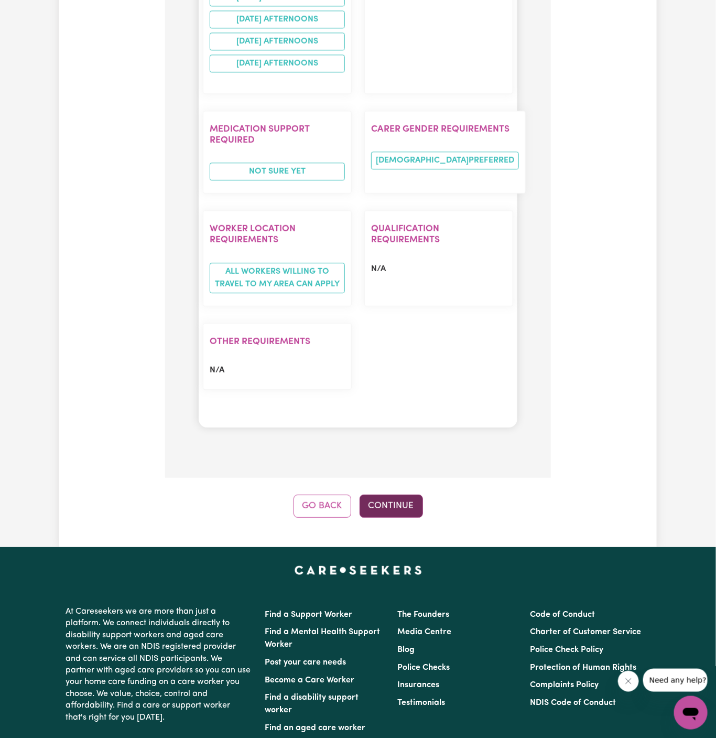
click at [396, 494] on button "Continue" at bounding box center [391, 505] width 63 height 23
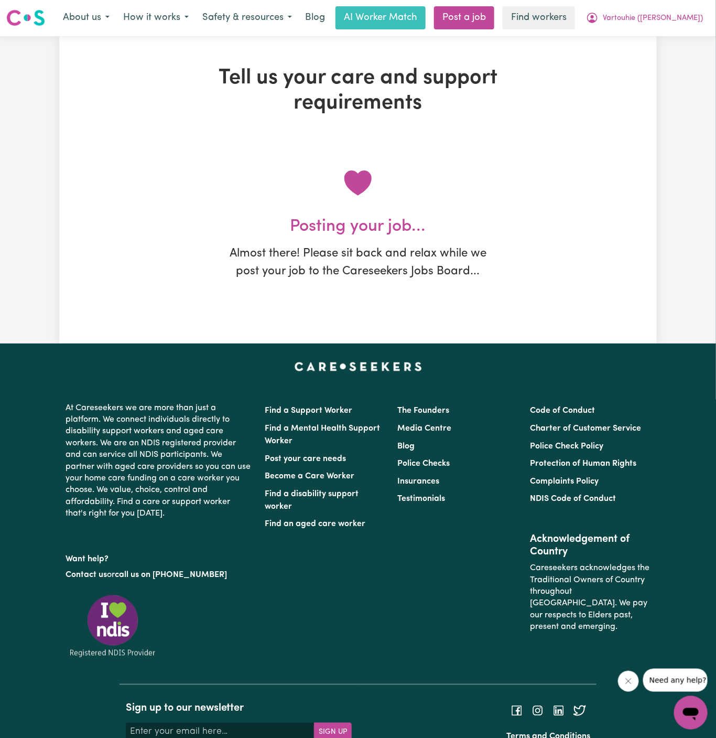
scroll to position [0, 0]
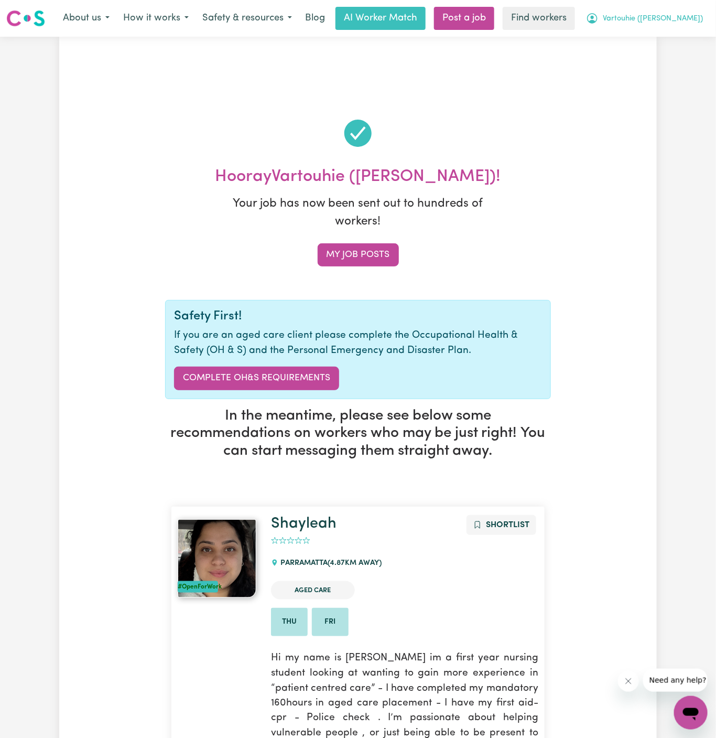
click at [668, 19] on span "Vartouhie ([PERSON_NAME])" at bounding box center [653, 19] width 100 height 12
click at [667, 34] on link "My Dashboard" at bounding box center [668, 41] width 83 height 20
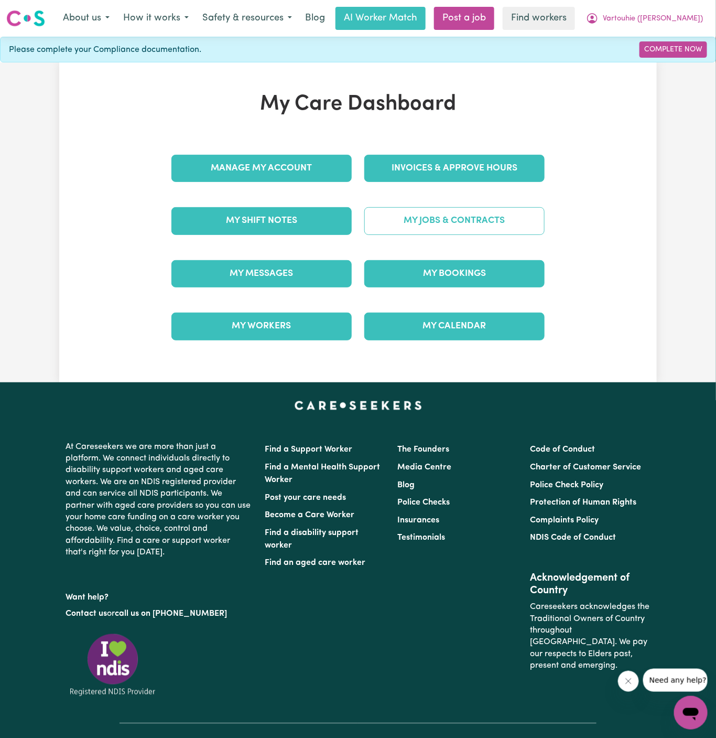
click at [475, 229] on link "My Jobs & Contracts" at bounding box center [454, 220] width 180 height 27
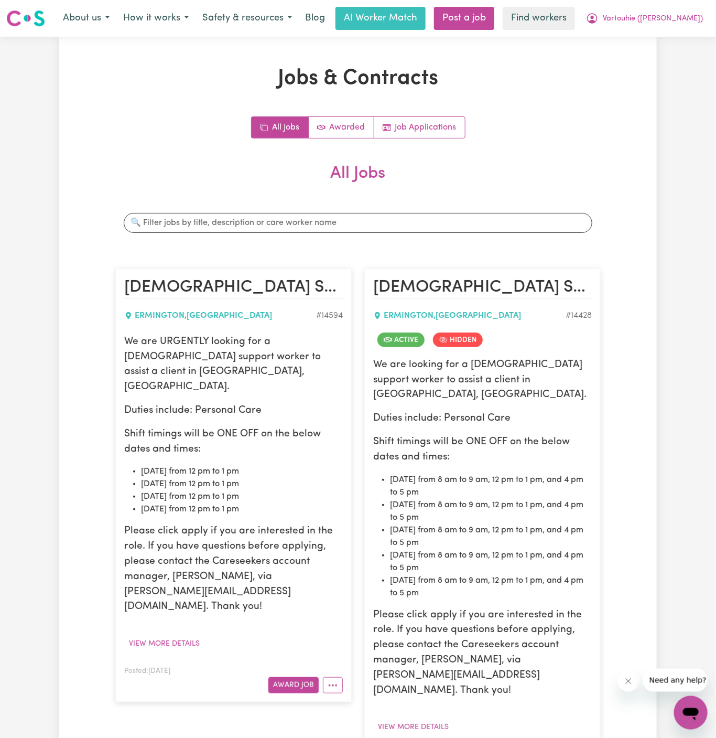
click at [264, 427] on p "Shift timings will be ONE OFF on the below dates and times:" at bounding box center [233, 442] width 219 height 30
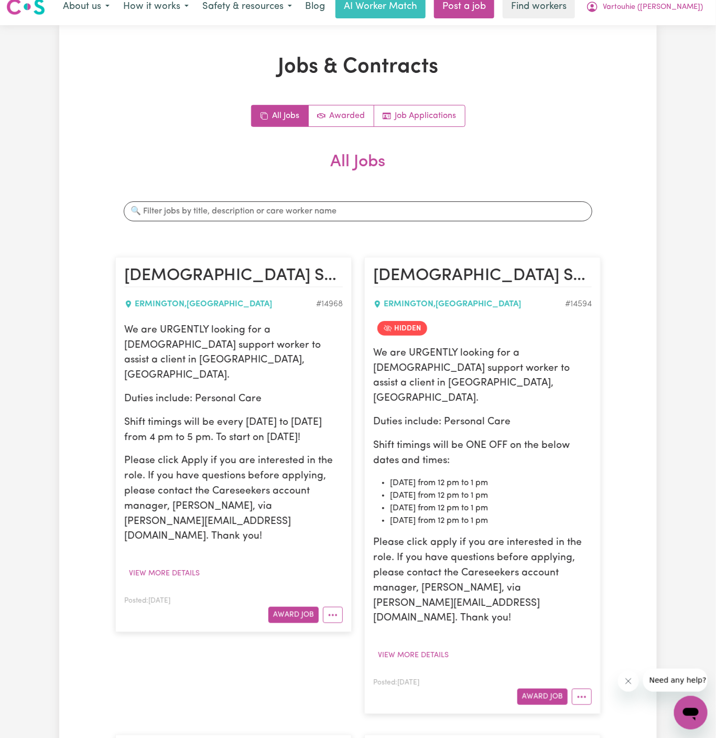
click at [156, 325] on p "We are URGENTLY looking for a female support worker to assist a client in Ermin…" at bounding box center [233, 353] width 219 height 60
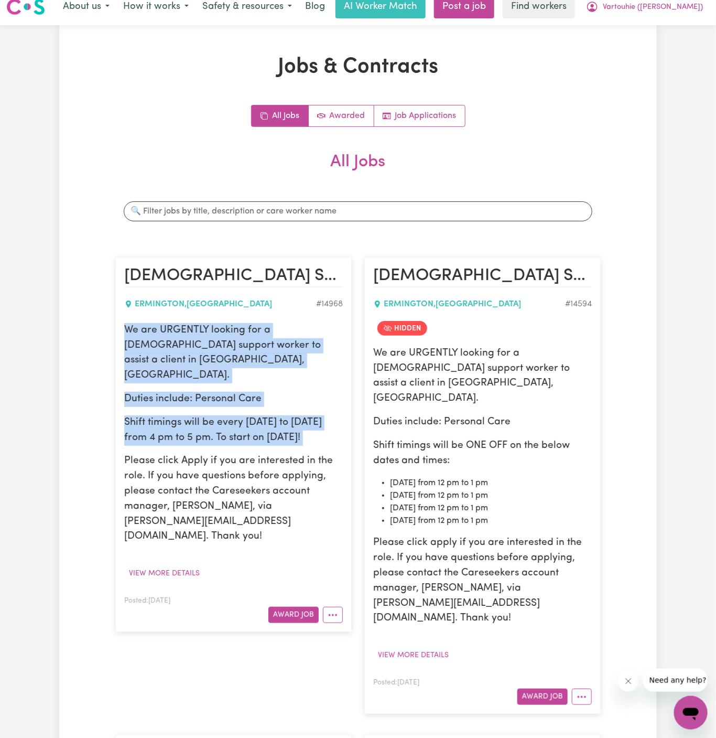
drag, startPoint x: 124, startPoint y: 329, endPoint x: 265, endPoint y: 421, distance: 168.4
click at [265, 421] on div "We are URGENTLY looking for a female support worker to assist a client in Ermin…" at bounding box center [233, 433] width 219 height 221
copy div "We are URGENTLY looking for a female support worker to assist a client in Ermin…"
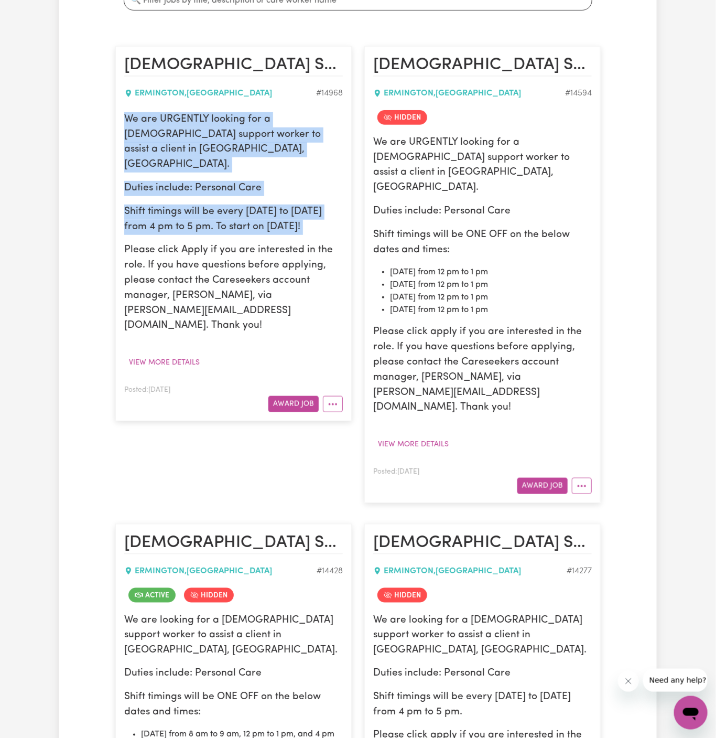
scroll to position [0, 0]
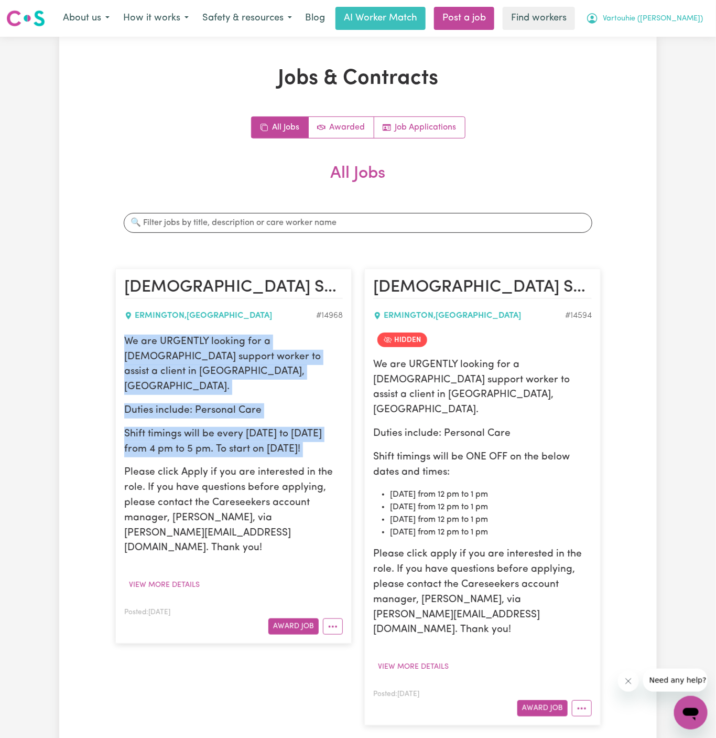
click at [673, 23] on span "Vartouhie ([PERSON_NAME])" at bounding box center [653, 19] width 100 height 12
click at [671, 39] on link "My Dashboard" at bounding box center [668, 41] width 83 height 20
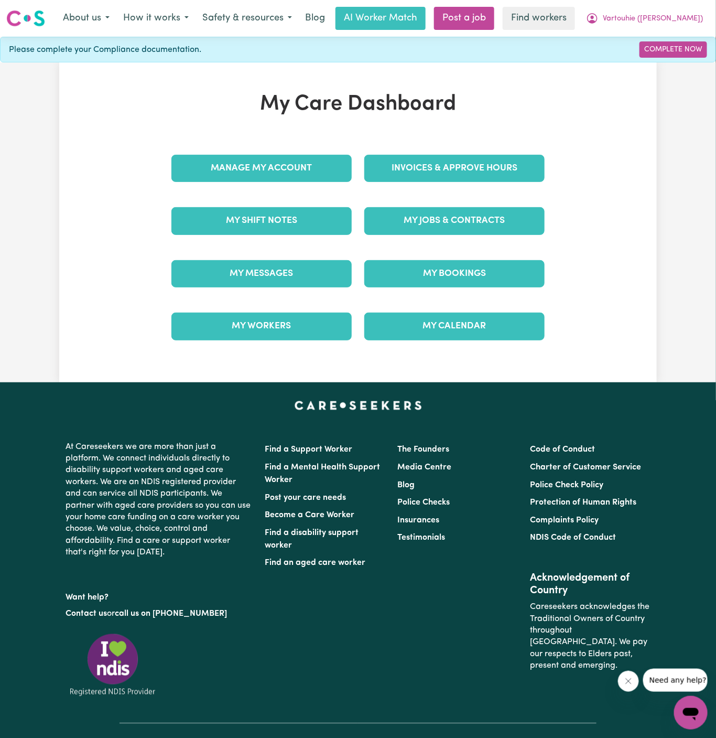
click at [306, 185] on div "Manage My Account" at bounding box center [261, 168] width 193 height 52
click at [305, 168] on link "Manage My Account" at bounding box center [261, 168] width 180 height 27
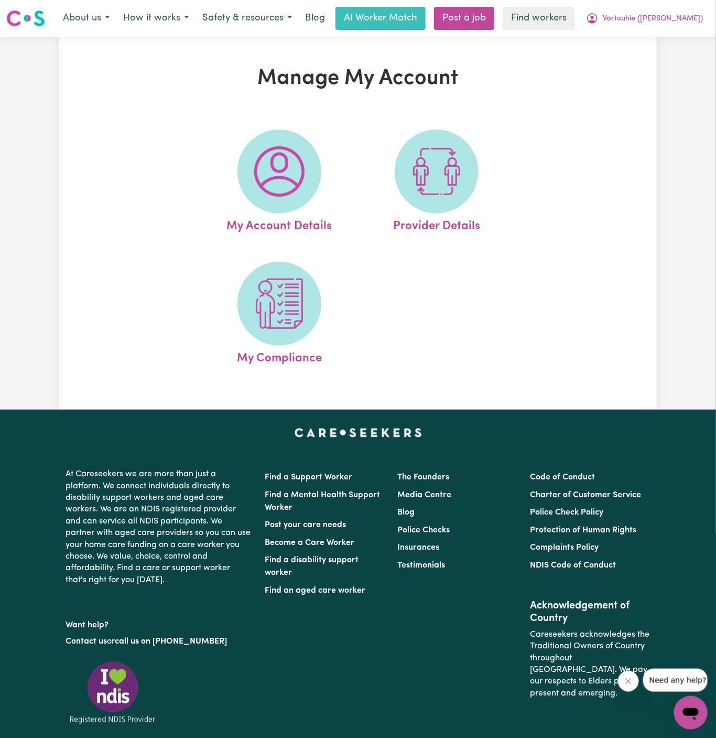
click at [305, 168] on span at bounding box center [280, 172] width 84 height 84
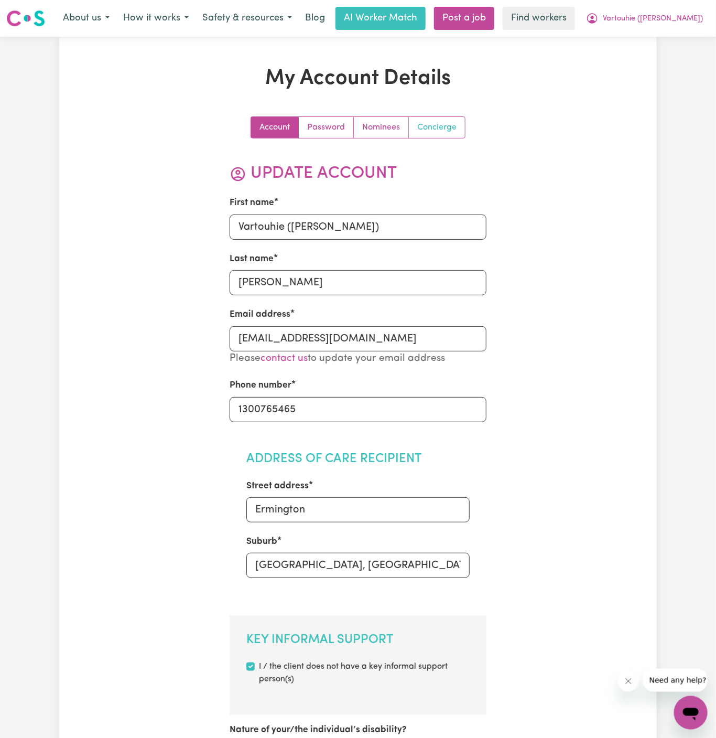
click at [437, 129] on link "Concierge" at bounding box center [437, 127] width 56 height 21
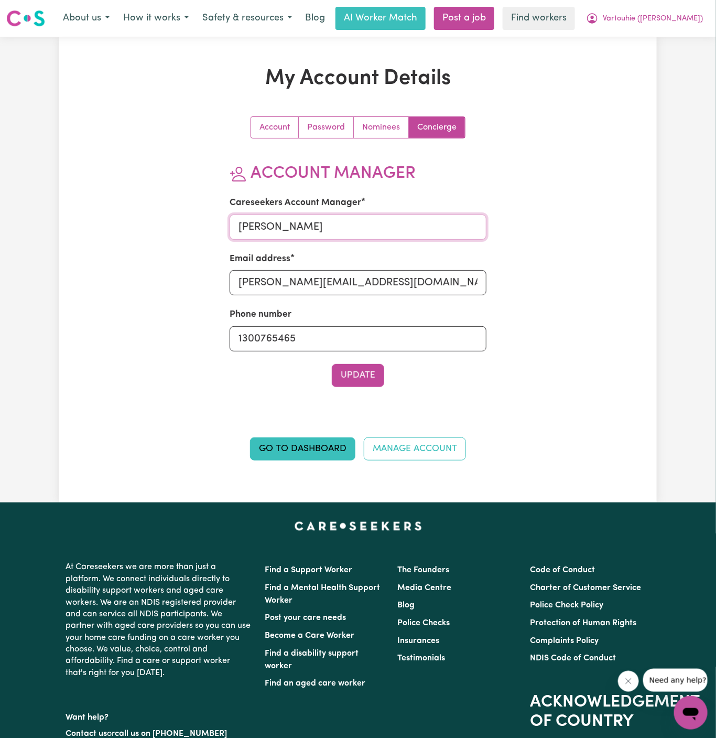
click at [353, 228] on input "Annie" at bounding box center [358, 226] width 257 height 25
type input "Dyan"
click at [342, 286] on input "annie@careseekers.com.au" at bounding box center [358, 282] width 257 height 25
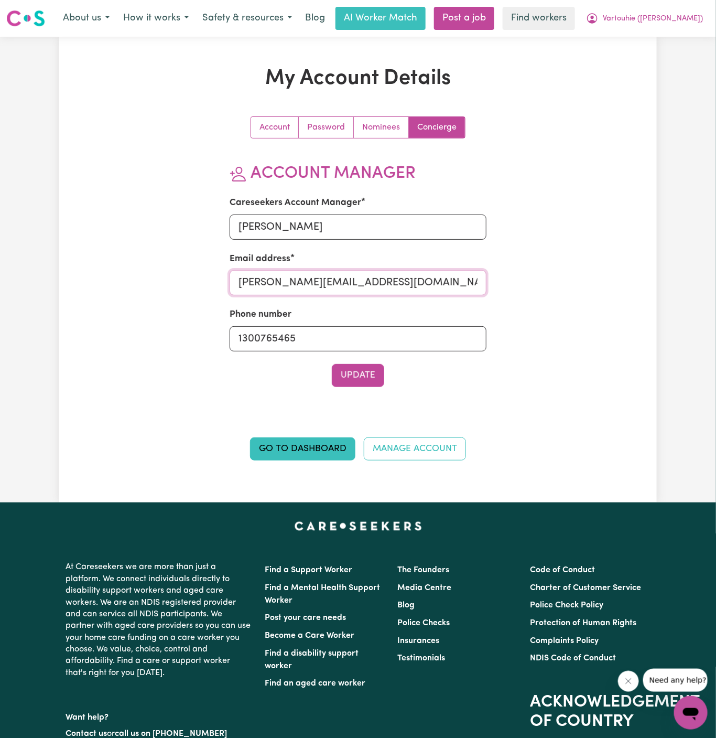
click at [342, 286] on input "annie@careseekers.com.au" at bounding box center [358, 282] width 257 height 25
type input "dyan@careseekers.com.au"
click at [384, 371] on button "Update" at bounding box center [358, 375] width 52 height 23
click at [364, 378] on button "Update" at bounding box center [358, 375] width 52 height 23
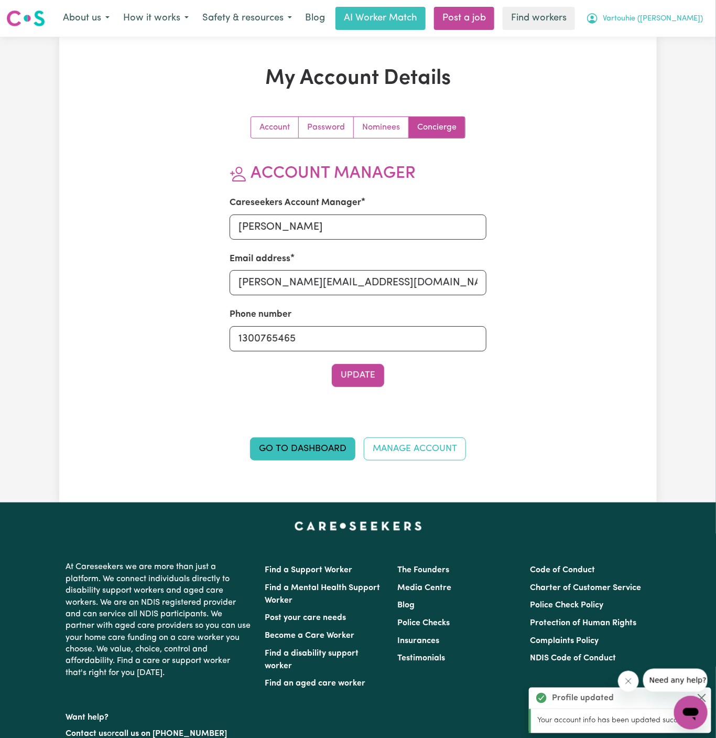
click at [687, 20] on span "Vartouhie ([PERSON_NAME])" at bounding box center [653, 19] width 100 height 12
click at [684, 57] on link "Logout" at bounding box center [668, 60] width 83 height 20
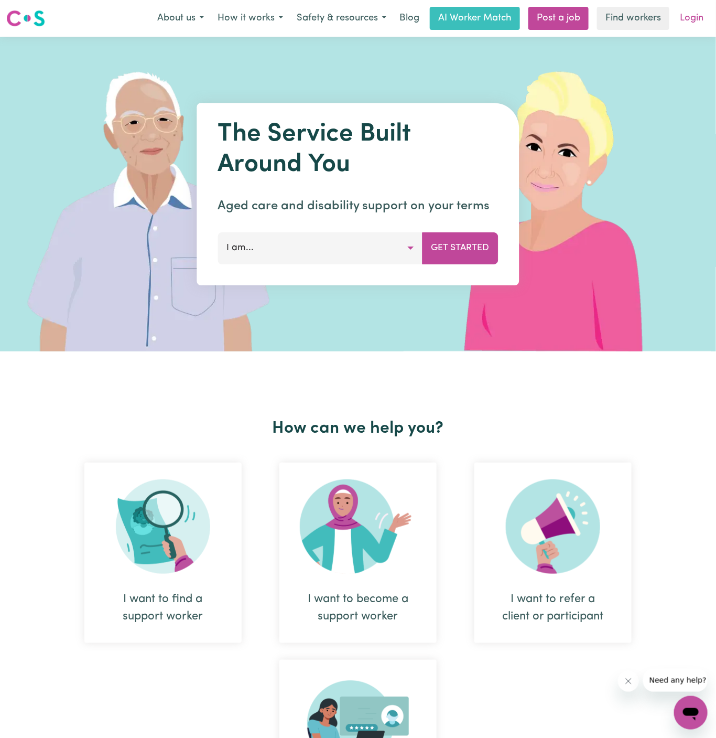
click at [692, 16] on link "Login" at bounding box center [692, 18] width 36 height 23
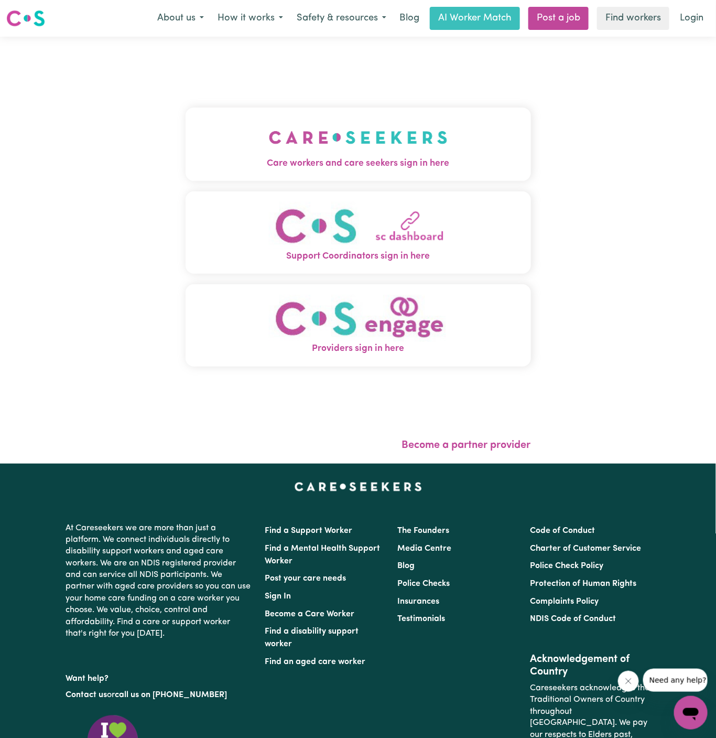
click at [456, 128] on button "Care workers and care seekers sign in here" at bounding box center [359, 143] width 346 height 73
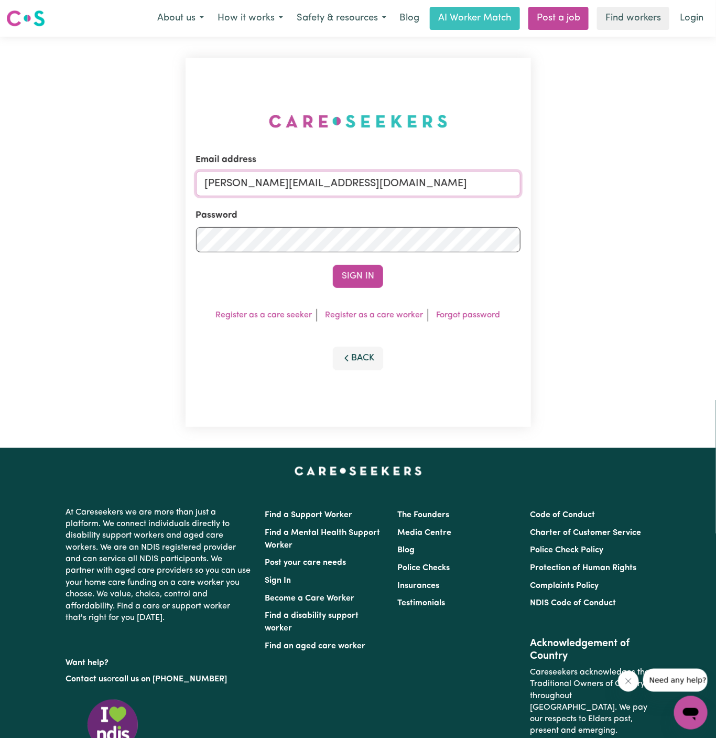
click at [431, 180] on input "dyan@careseekers.com.au" at bounding box center [358, 183] width 325 height 25
drag, startPoint x: 257, startPoint y: 181, endPoint x: 692, endPoint y: 178, distance: 434.7
click at [692, 178] on div "Email address superuser~RosalindTaylorYS@careseekers.com.au Password Sign In Re…" at bounding box center [358, 242] width 716 height 411
type input "superuser~RhondaPIC@careseekers.com.au"
click at [374, 264] on form "Email address superuser~RhondaPIC@careseekers.com.au Password Sign In" at bounding box center [358, 220] width 325 height 135
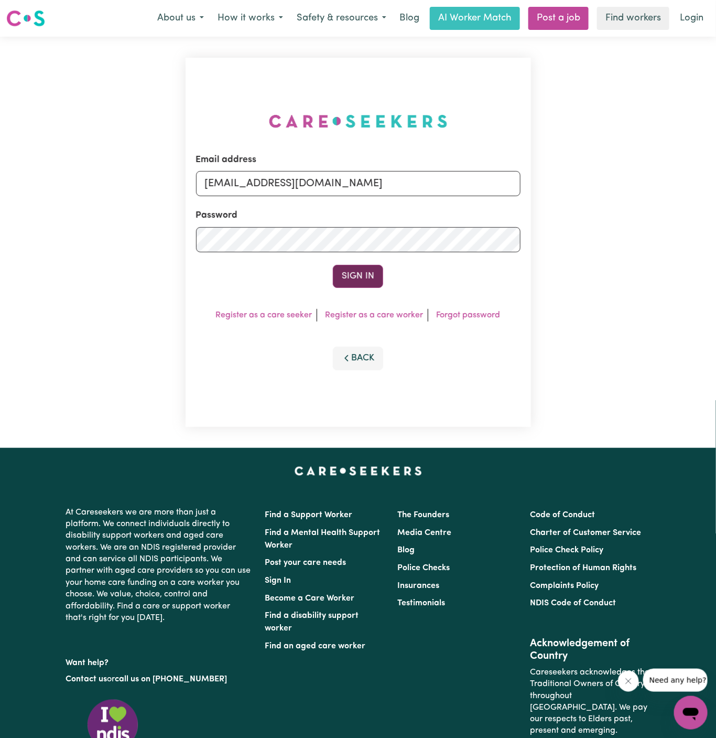
click at [372, 276] on button "Sign In" at bounding box center [358, 276] width 50 height 23
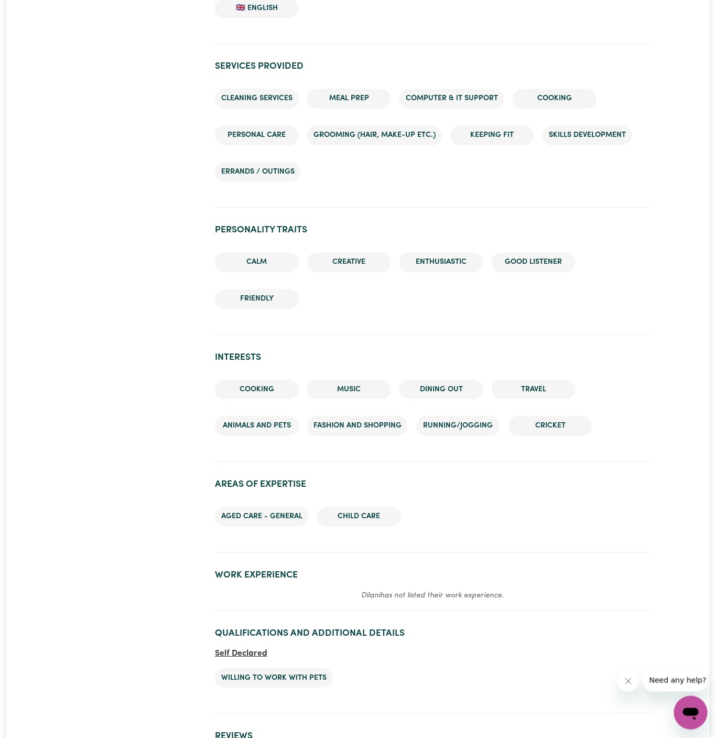
scroll to position [1239, 0]
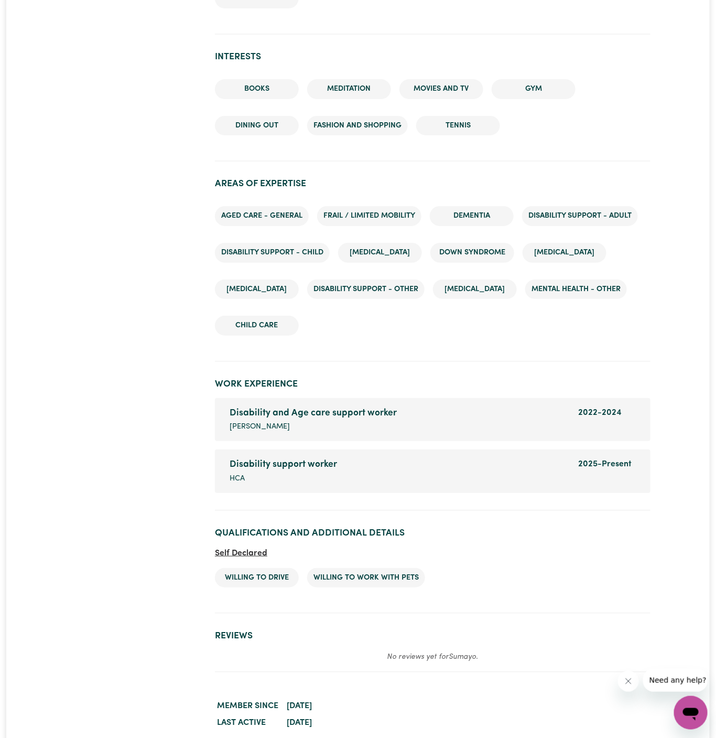
scroll to position [1599, 0]
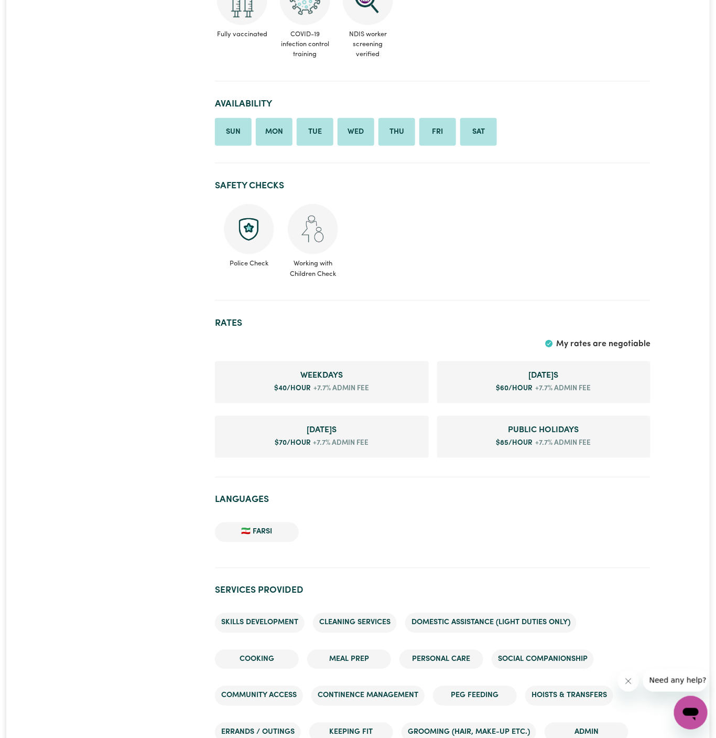
scroll to position [534, 0]
